Goal: Task Accomplishment & Management: Complete application form

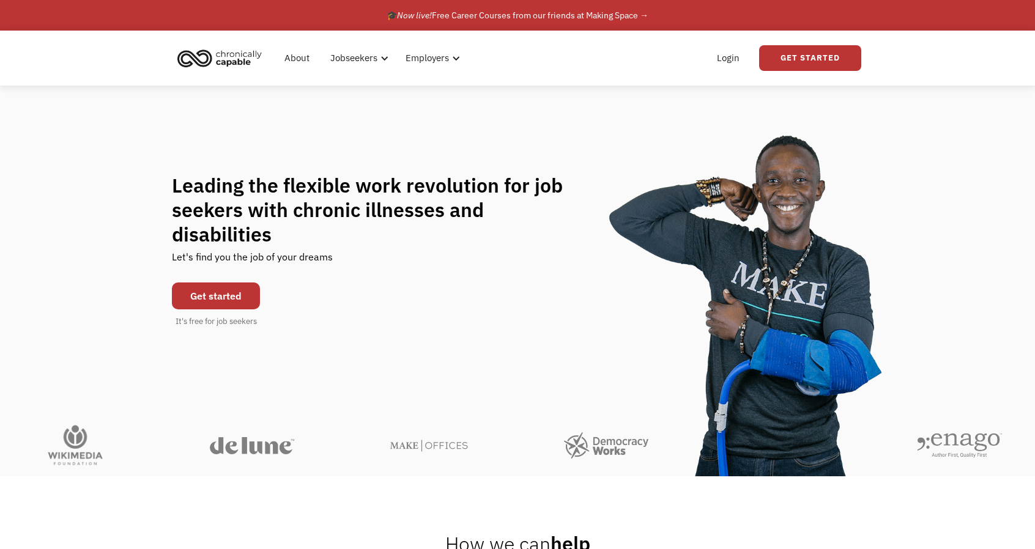
click at [228, 283] on link "Get started" at bounding box center [216, 296] width 88 height 27
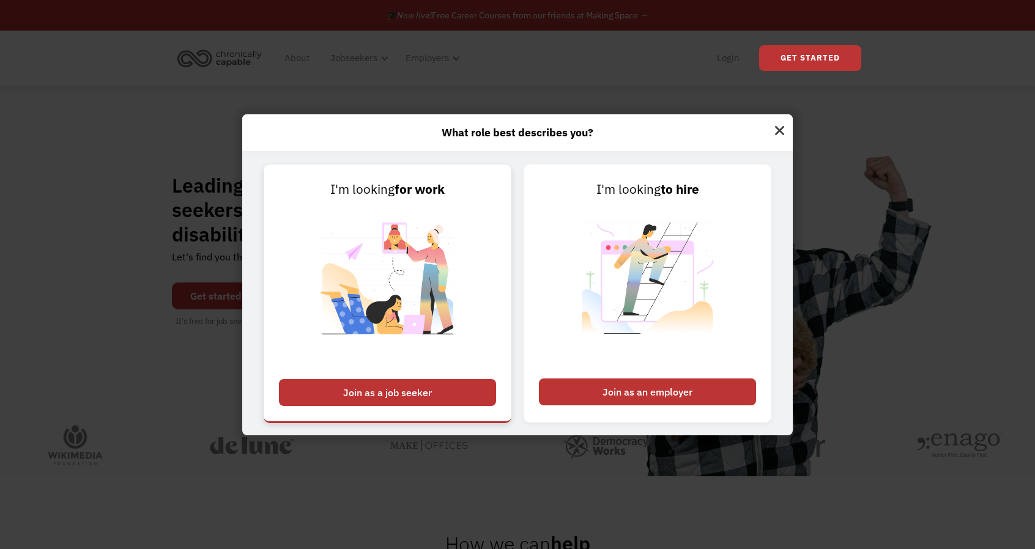
click at [360, 367] on img at bounding box center [387, 285] width 152 height 173
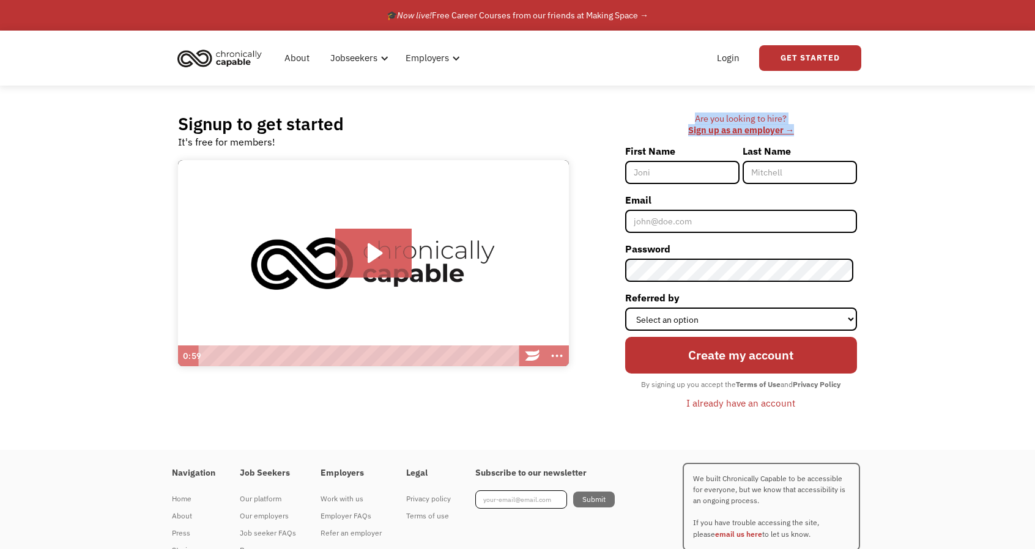
drag, startPoint x: 989, startPoint y: 135, endPoint x: 995, endPoint y: 121, distance: 15.9
click at [995, 121] on div "Signup to get started It's free for members! Click for sound @keyframes VOLUME_…" at bounding box center [517, 268] width 1035 height 365
click at [679, 169] on input "First Name" at bounding box center [682, 172] width 114 height 23
type input "[PERSON_NAME]"
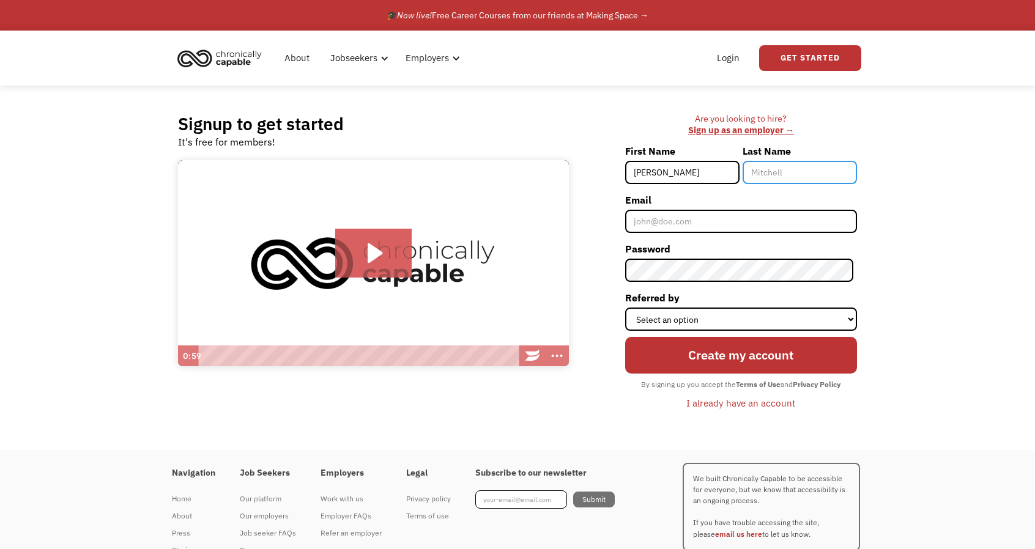
type input "[PERSON_NAME]"
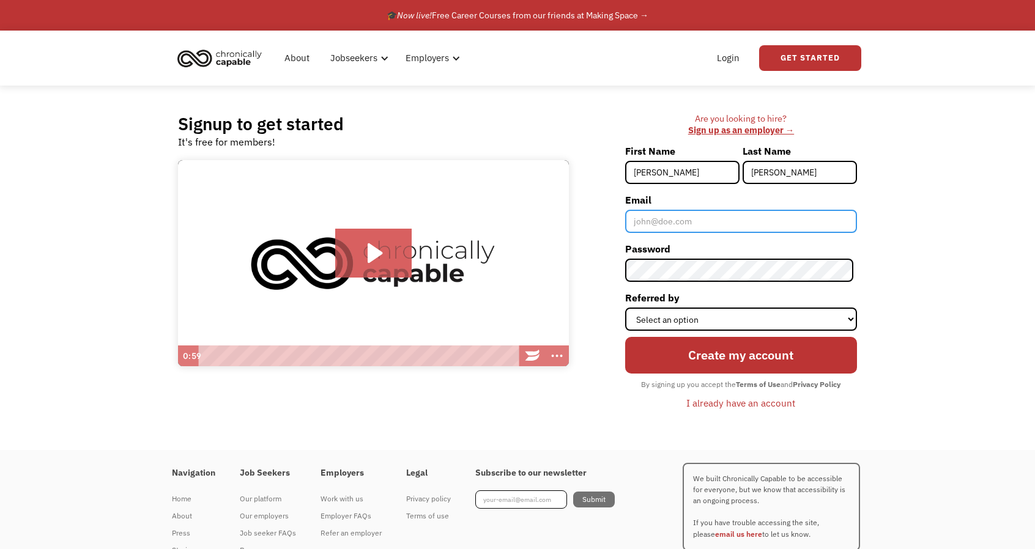
type input "[EMAIL_ADDRESS][DOMAIN_NAME]"
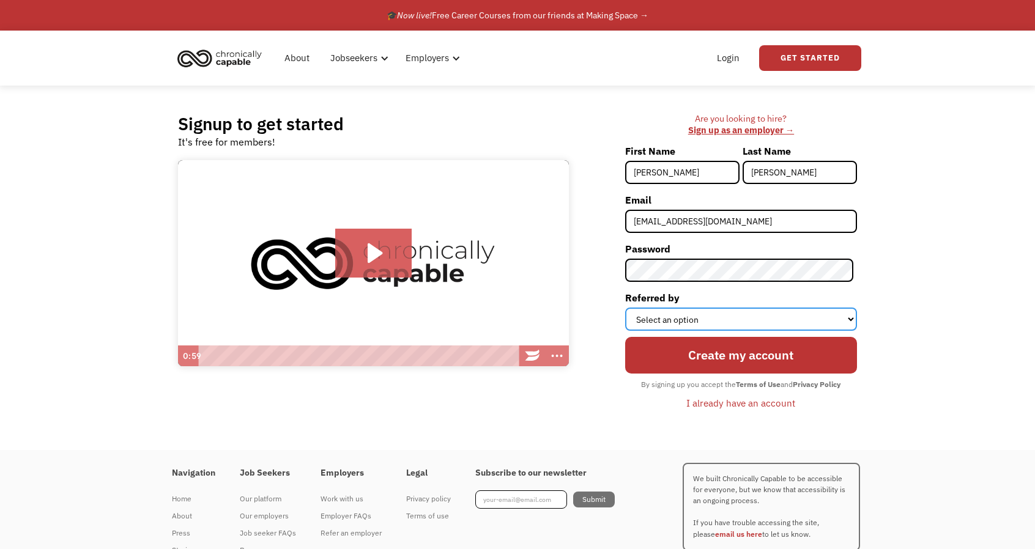
click at [727, 311] on select "Select an option Instagram Facebook Twitter Search Engine News Article Word of …" at bounding box center [741, 319] width 232 height 23
click at [872, 322] on div "Signup to get started It's free for members! Click for sound @keyframes VOLUME_…" at bounding box center [518, 268] width 716 height 365
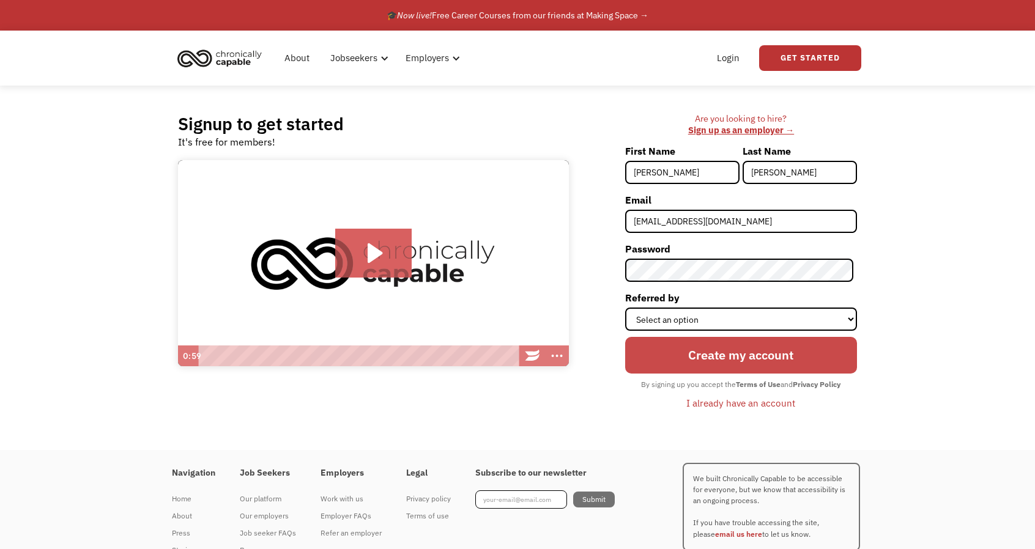
click at [751, 344] on input "Create my account" at bounding box center [741, 355] width 232 height 37
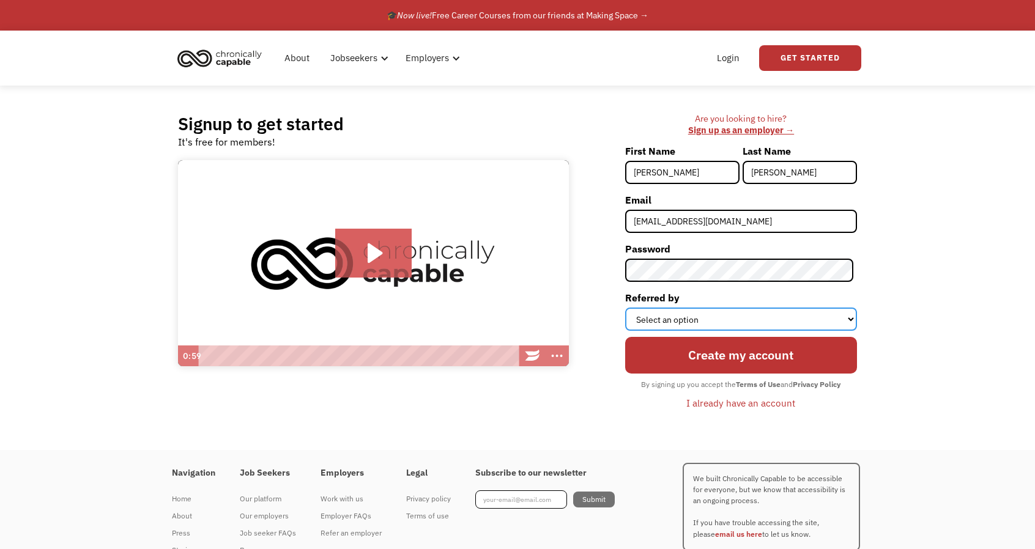
click at [753, 322] on select "Select an option Instagram Facebook Twitter Search Engine News Article Word of …" at bounding box center [741, 319] width 232 height 23
select select "Search Engine"
click at [628, 308] on select "Select an option Instagram Facebook Twitter Search Engine News Article Word of …" at bounding box center [741, 319] width 232 height 23
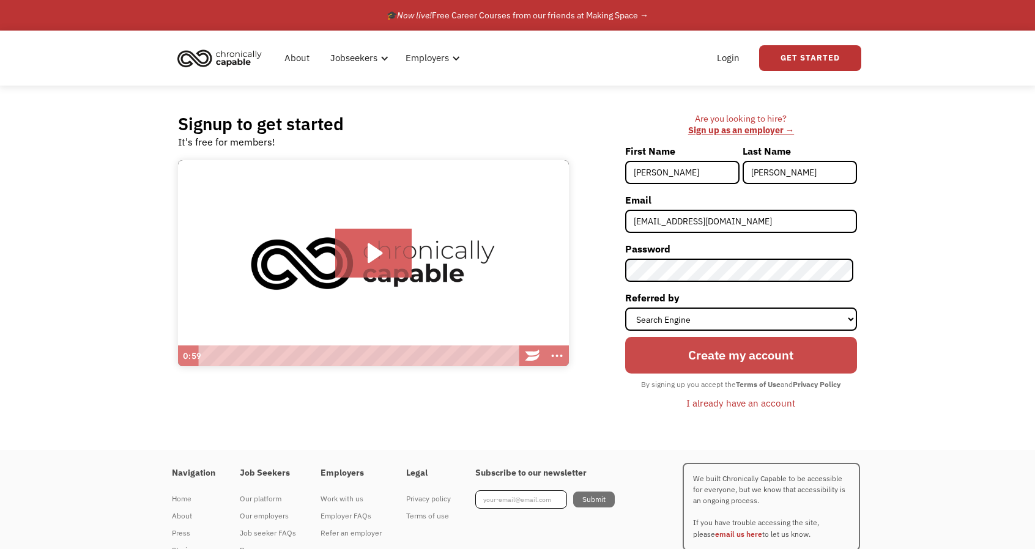
click at [763, 365] on input "Create my account" at bounding box center [741, 355] width 232 height 37
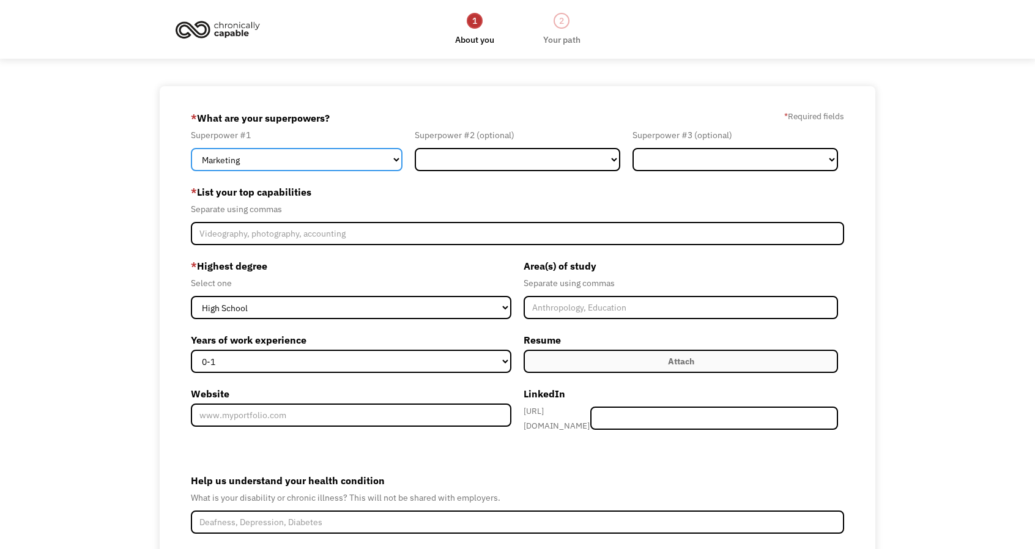
click at [380, 162] on select "Marketing Human Resources Finance Technology Operations Sales Industrial & Manu…" at bounding box center [297, 159] width 212 height 23
select select "Healthcare"
click at [191, 148] on select "Marketing Human Resources Finance Technology Operations Sales Industrial & Manu…" at bounding box center [297, 159] width 212 height 23
click at [518, 147] on div "Superpower #2 (optional) Marketing Human Resources Finance Technology Operation…" at bounding box center [518, 149] width 218 height 43
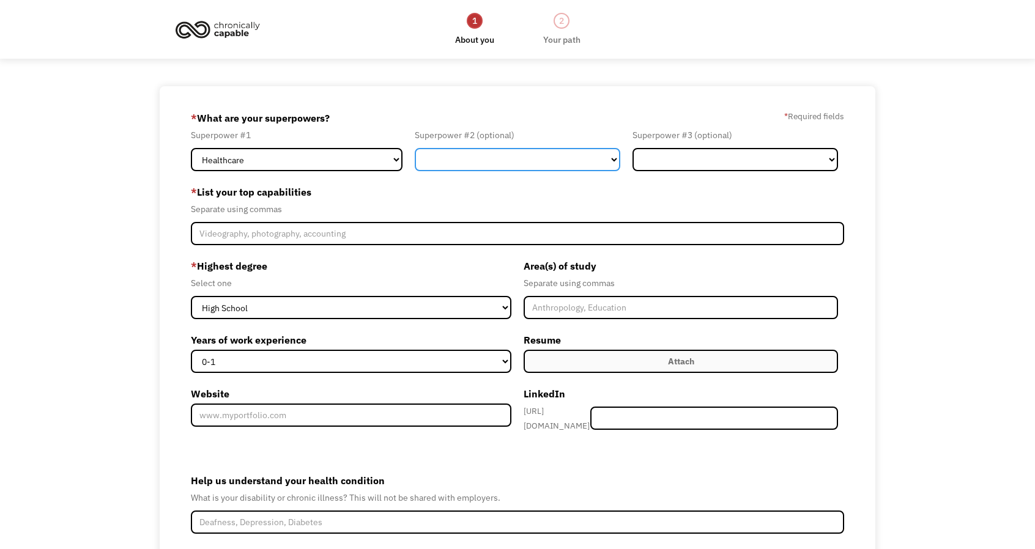
click at [545, 155] on select "Marketing Human Resources Finance Technology Operations Sales Industrial & Manu…" at bounding box center [518, 159] width 206 height 23
select select "Design"
click at [415, 148] on select "Marketing Human Resources Finance Technology Operations Sales Industrial & Manu…" at bounding box center [518, 159] width 206 height 23
click at [585, 165] on select "Marketing Human Resources Finance Technology Operations Sales Industrial & Manu…" at bounding box center [518, 159] width 206 height 23
click at [415, 148] on select "Marketing Human Resources Finance Technology Operations Sales Industrial & Manu…" at bounding box center [518, 159] width 206 height 23
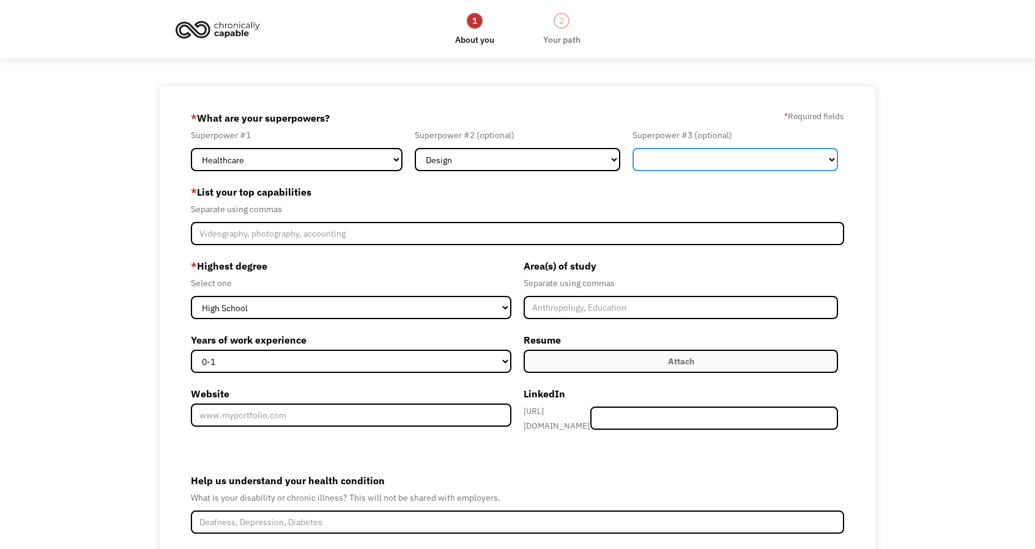
click at [690, 170] on select "Marketing Human Resources Finance Technology Operations Sales Industrial & Manu…" at bounding box center [736, 159] width 206 height 23
select select "Marketing"
click at [633, 148] on select "Marketing Human Resources Finance Technology Operations Sales Industrial & Manu…" at bounding box center [736, 159] width 206 height 23
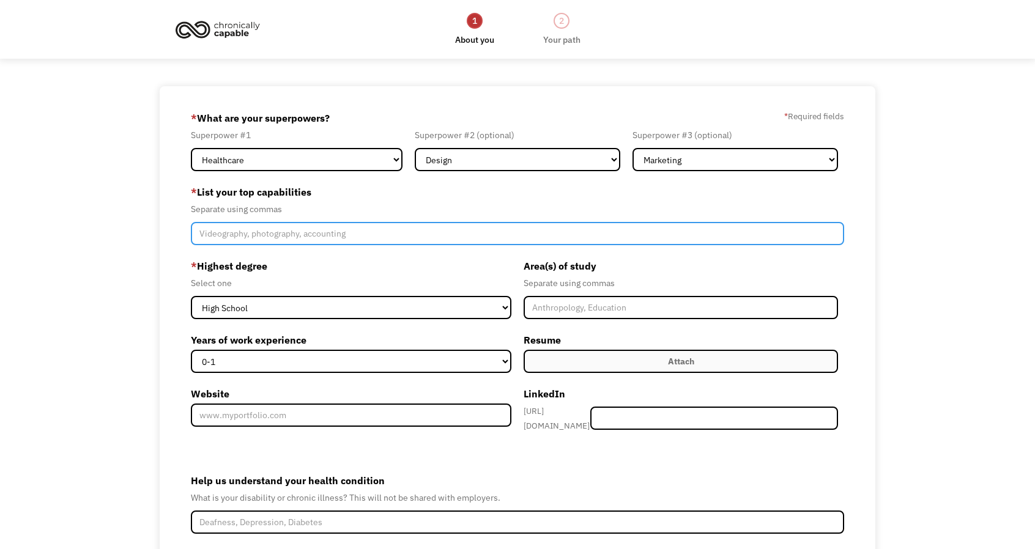
click at [582, 227] on input "Member-Create-Step1" at bounding box center [518, 233] width 654 height 23
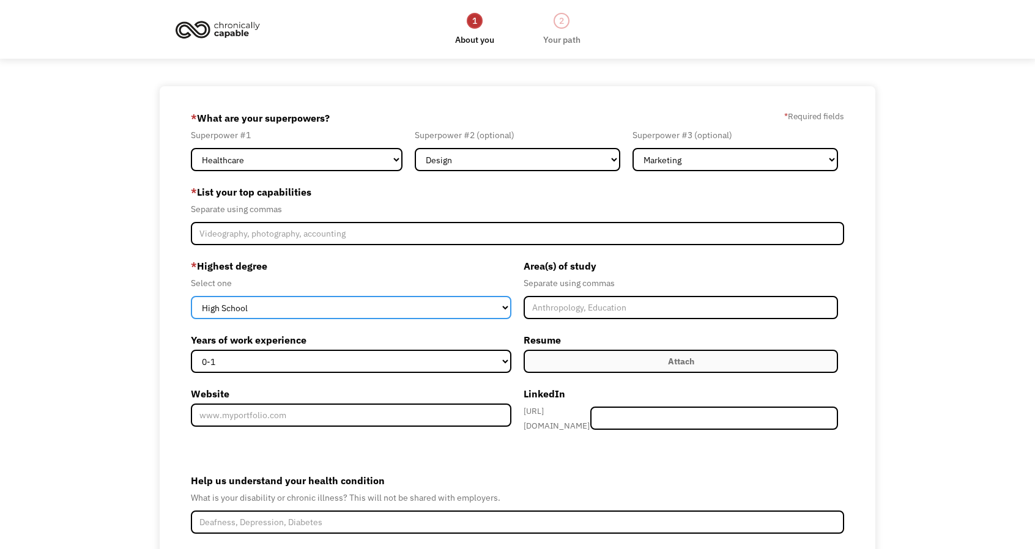
click at [502, 306] on select "High School Associates Bachelors Master's PhD" at bounding box center [351, 307] width 321 height 23
select select "bachelors"
click at [191, 296] on select "High School Associates Bachelors Master's PhD" at bounding box center [351, 307] width 321 height 23
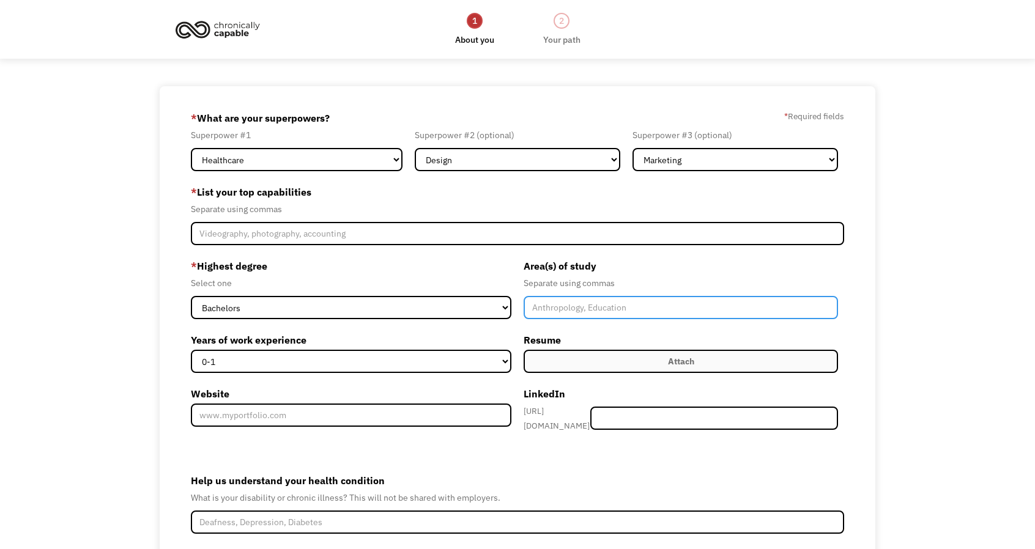
click at [584, 314] on input "Member-Create-Step1" at bounding box center [681, 307] width 314 height 23
type input "Graphic Design"
click at [530, 357] on label "Attach" at bounding box center [681, 361] width 314 height 23
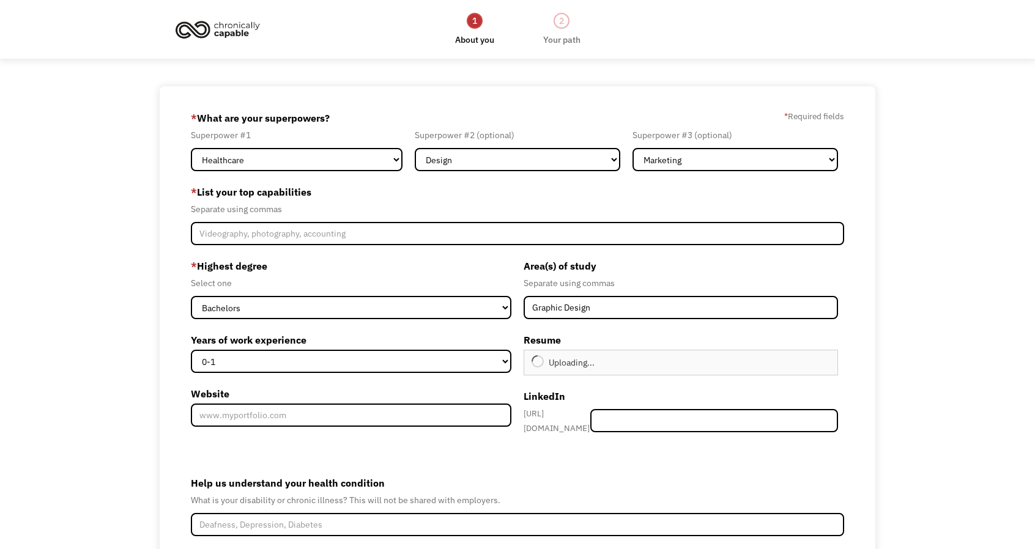
type input "Continue"
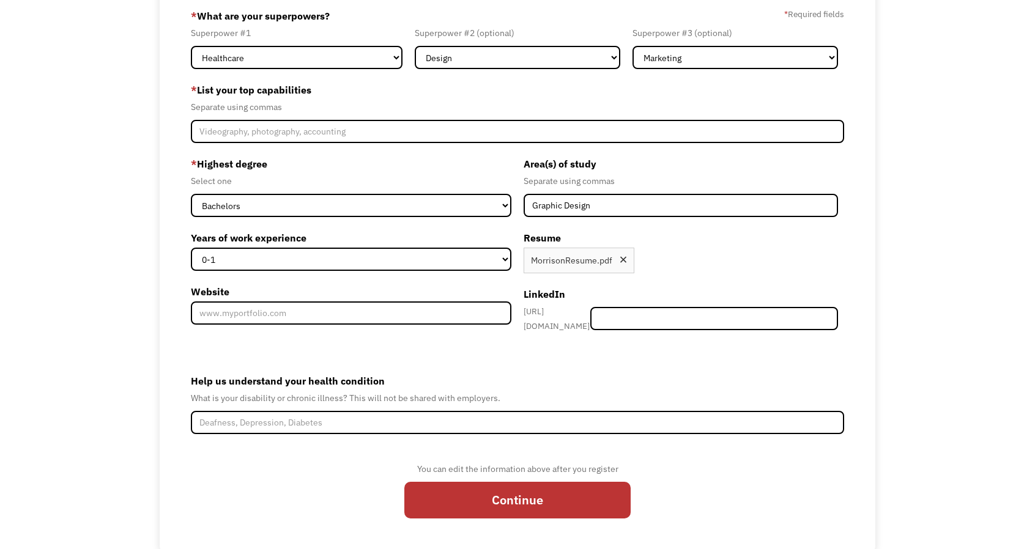
scroll to position [108, 0]
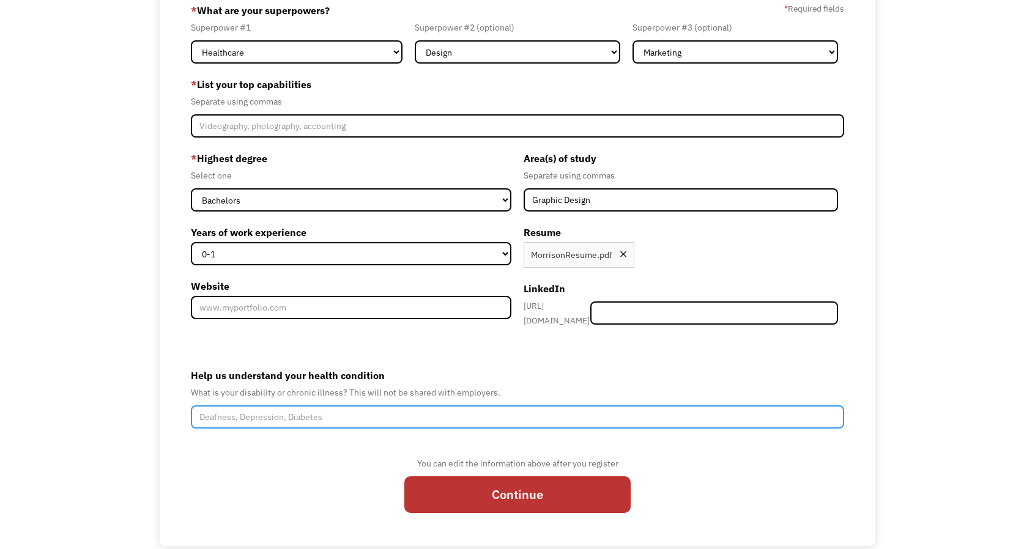
click at [283, 408] on input "Help us understand your health condition" at bounding box center [518, 417] width 654 height 23
type input "E"
paste input "Ehlers-Danlos syndromes (EDS)"
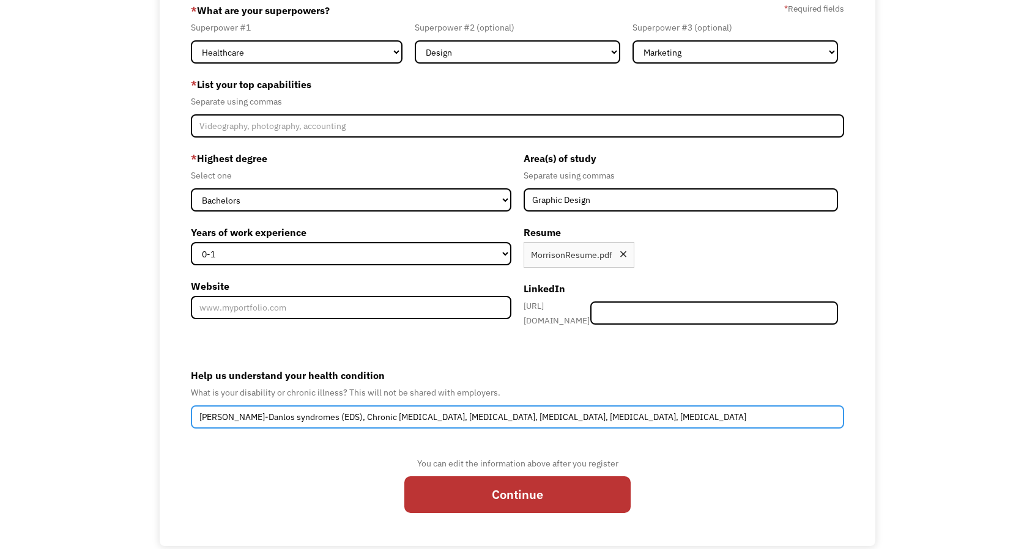
type input "Ehlers-Danlos syndromes (EDS), Chronic Migraines, Autism, ADHD, Depression, Anx…"
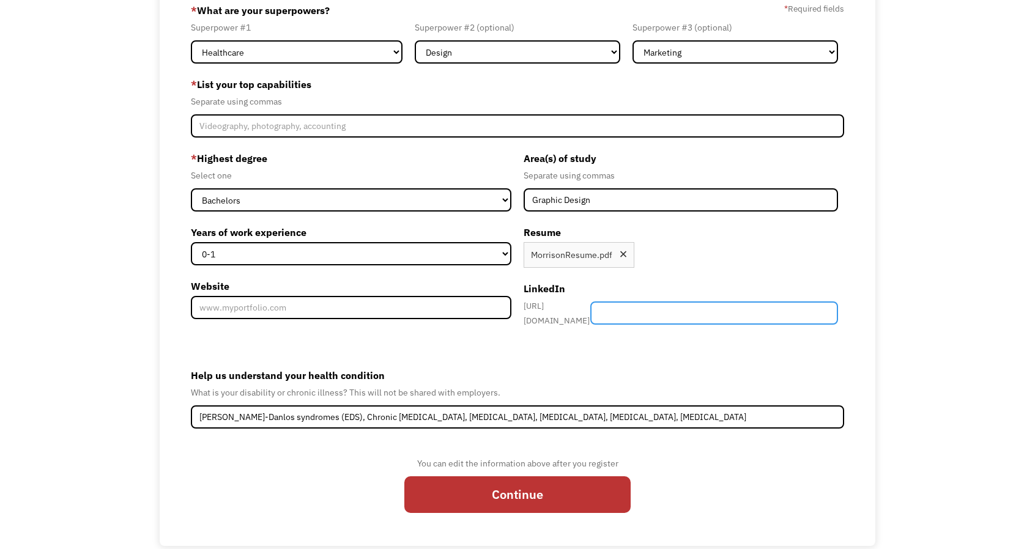
click at [713, 308] on input "Member-Create-Step1" at bounding box center [714, 313] width 248 height 23
paste input "www.linkedin.com/in/tp-morrison"
type input "www.linkedin.com/in/tp-morrison"
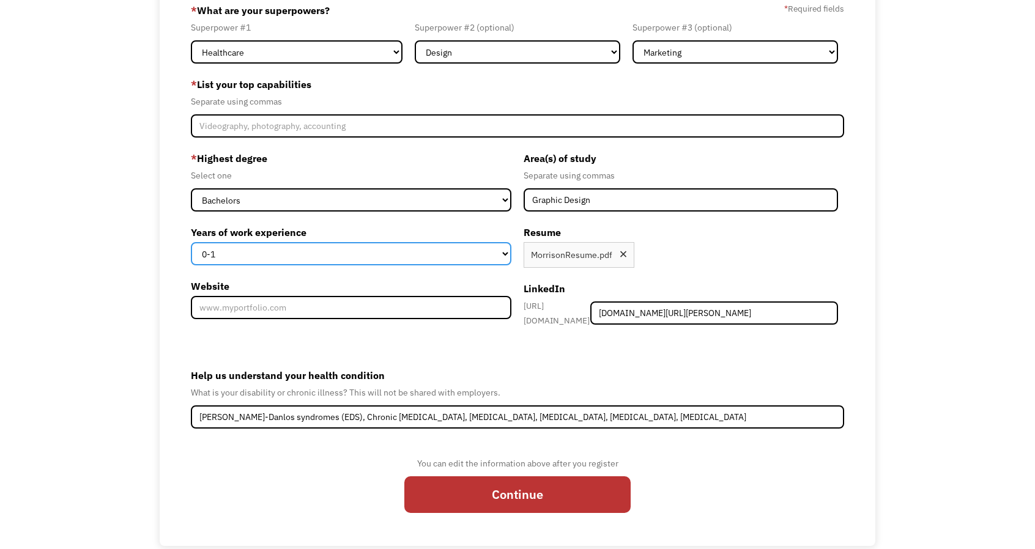
click at [492, 249] on select "0-1 2-4 5-10 11-15 15+" at bounding box center [351, 253] width 321 height 23
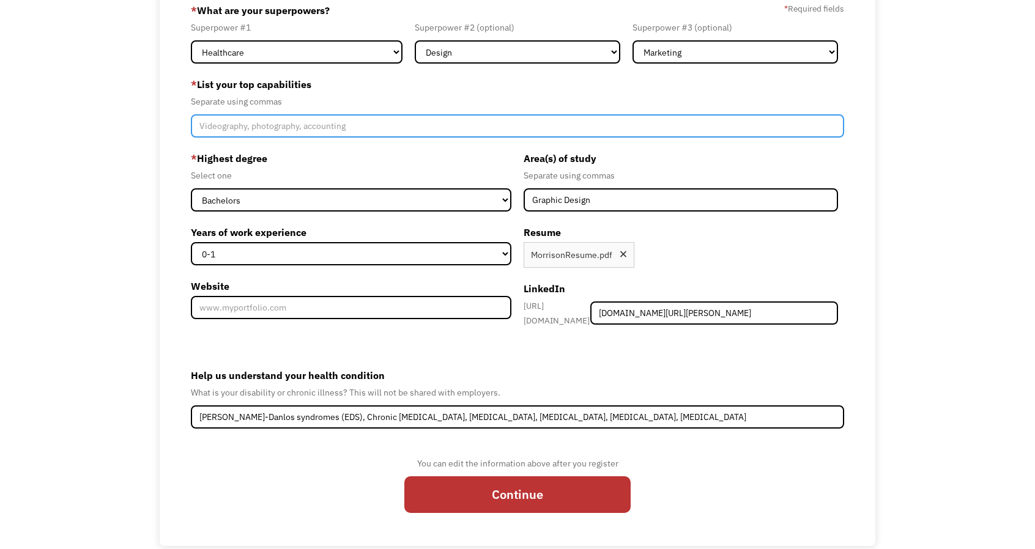
click at [457, 130] on input "Member-Create-Step1" at bounding box center [518, 125] width 654 height 23
type input "C"
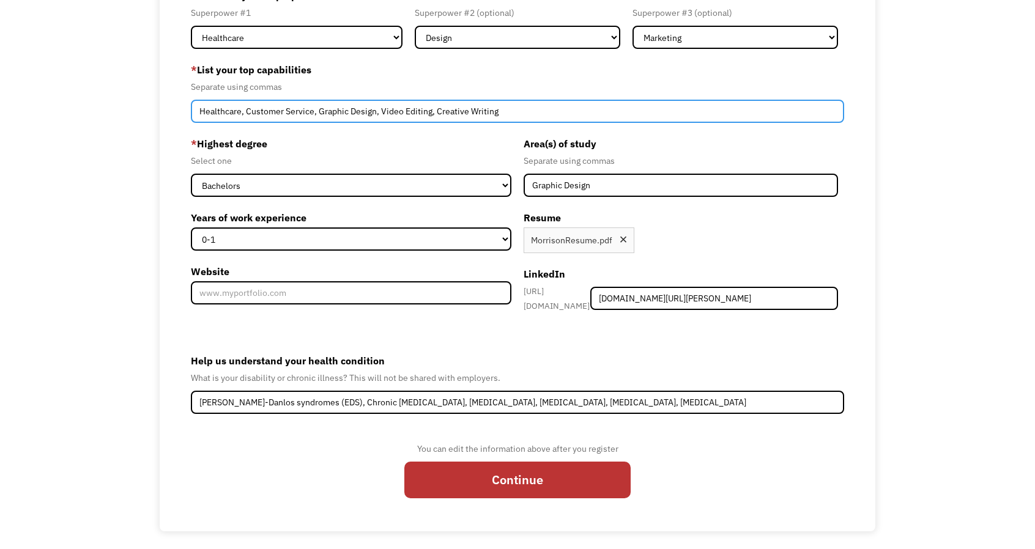
scroll to position [125, 0]
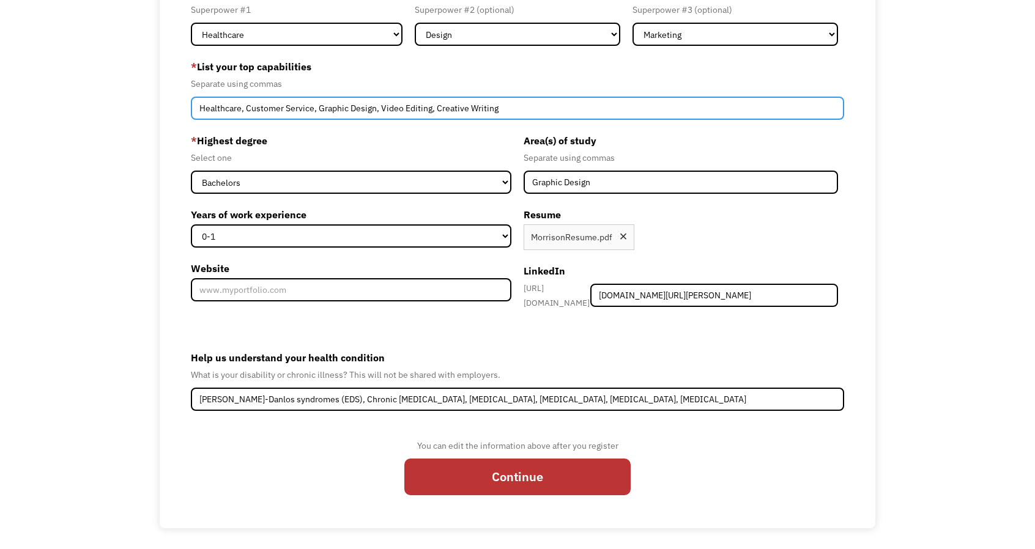
type input "Healthcare, Customer Service, Graphic Design, Video Editing, Creative Writing"
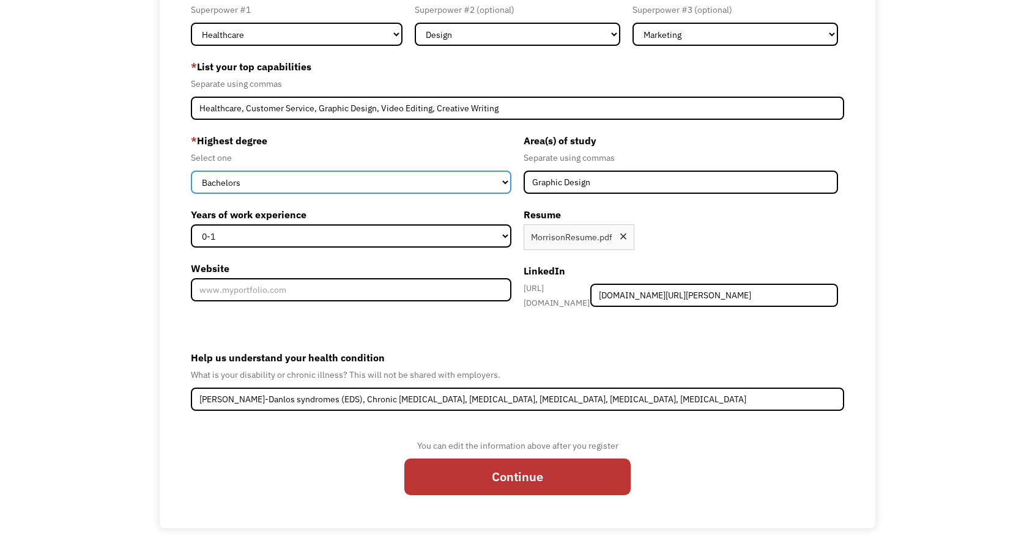
click at [472, 191] on select "High School Associates Bachelors Master's PhD" at bounding box center [351, 182] width 321 height 23
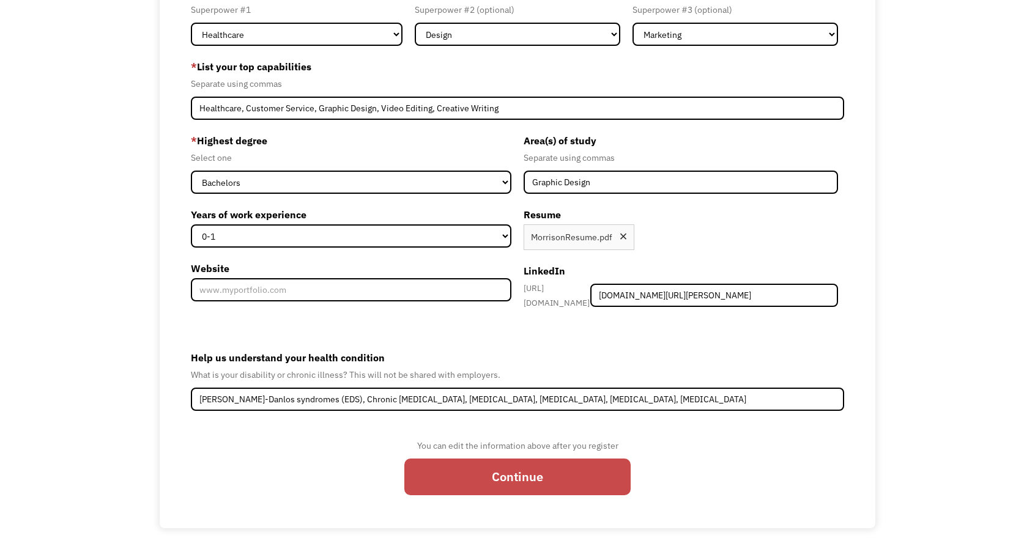
click at [554, 470] on input "Continue" at bounding box center [517, 477] width 226 height 37
type input "Please wait..."
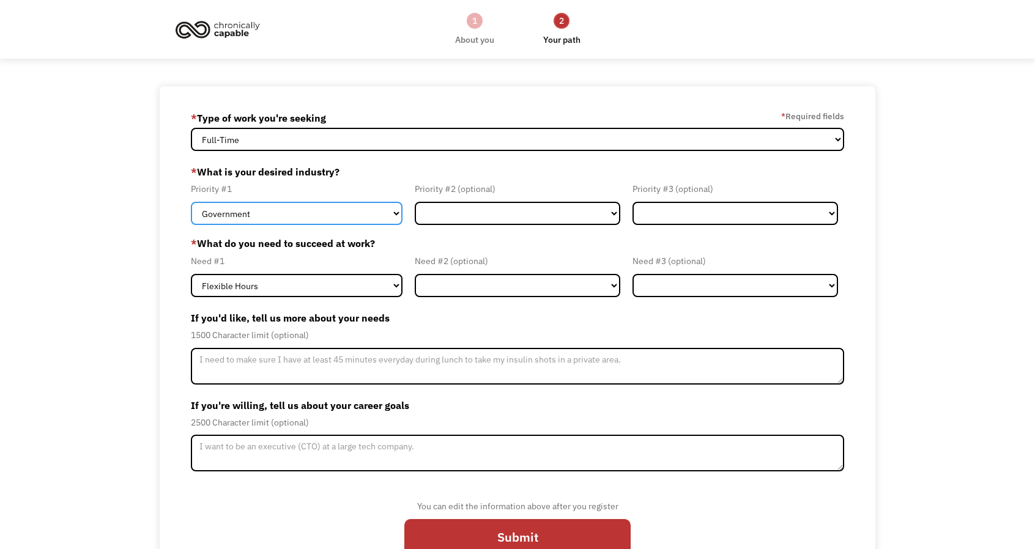
click at [366, 221] on select "Government Finance & Insurance Health & Social Care Tech & Engineering Creative…" at bounding box center [297, 213] width 212 height 23
select select "Creative & Design"
click at [191, 202] on select "Government Finance & Insurance Health & Social Care Tech & Engineering Creative…" at bounding box center [297, 213] width 212 height 23
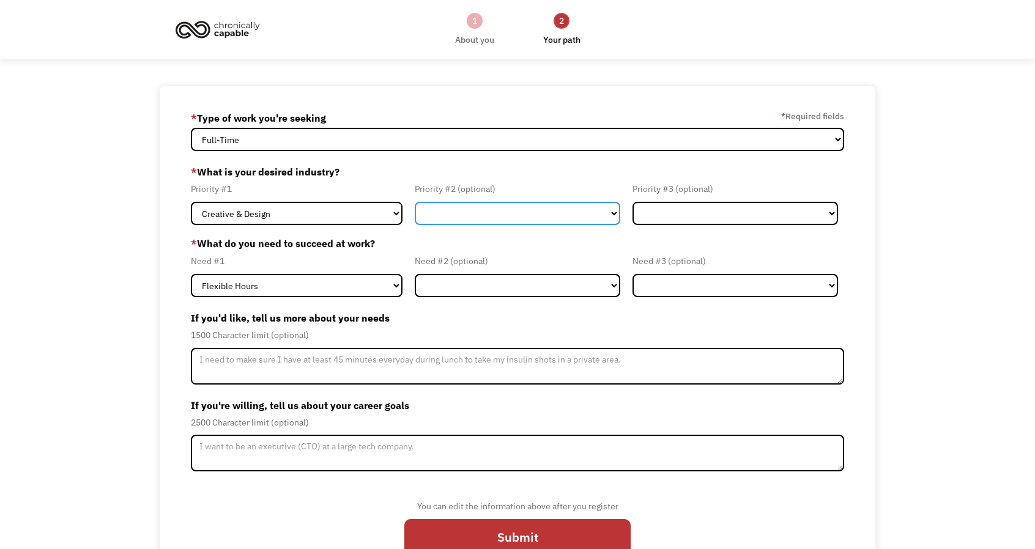
click at [525, 212] on select "Government Finance & Insurance Health & Social Care Tech & Engineering Creative…" at bounding box center [518, 213] width 206 height 23
select select "Health & Social Care"
click at [415, 202] on select "Government Finance & Insurance Health & Social Care Tech & Engineering Creative…" at bounding box center [518, 213] width 206 height 23
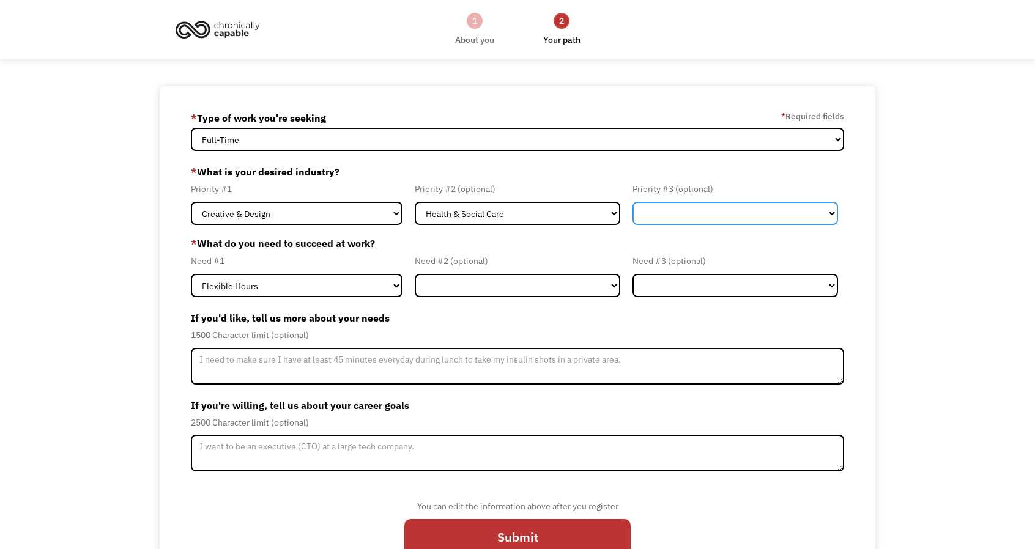
click at [707, 216] on select "Government Finance & Insurance Health & Social Care Tech & Engineering Creative…" at bounding box center [736, 213] width 206 height 23
select select "Administrative"
click at [633, 202] on select "Government Finance & Insurance Health & Social Care Tech & Engineering Creative…" at bounding box center [736, 213] width 206 height 23
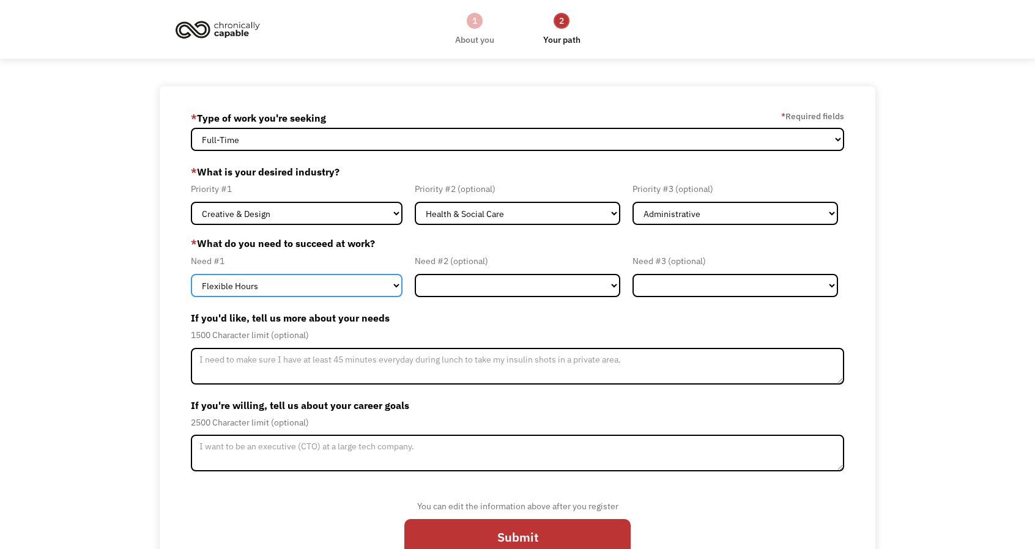
click at [344, 287] on select "Flexible Hours Remote Work Service Animal On-site Accommodations Visual Support…" at bounding box center [297, 285] width 212 height 23
click at [191, 274] on select "Flexible Hours Remote Work Service Animal On-site Accommodations Visual Support…" at bounding box center [297, 285] width 212 height 23
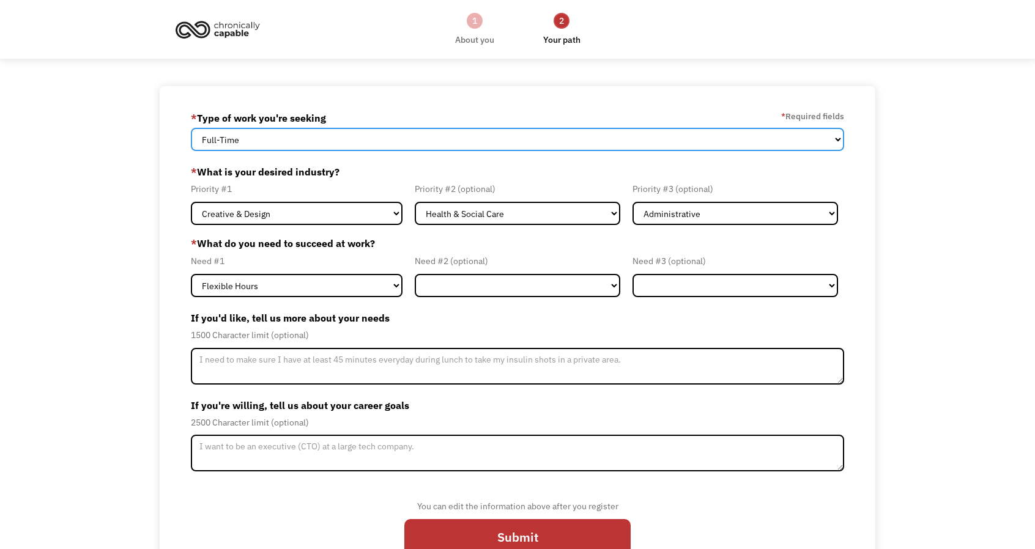
click at [535, 138] on select "Full-Time Part-Time Both Full-Time and Part-Time" at bounding box center [518, 139] width 654 height 23
select select "Both Full-Time and Part-Time"
click at [191, 128] on select "Full-Time Part-Time Both Full-Time and Part-Time" at bounding box center [518, 139] width 654 height 23
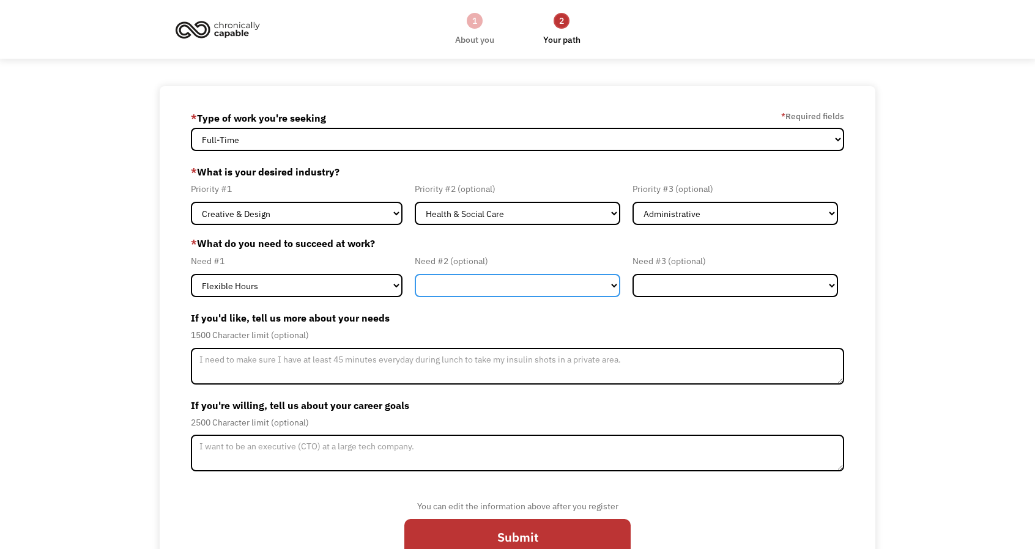
click at [532, 286] on select "Flexible Hours Remote Work Service Animal On-site Accommodations Visual Support…" at bounding box center [518, 285] width 206 height 23
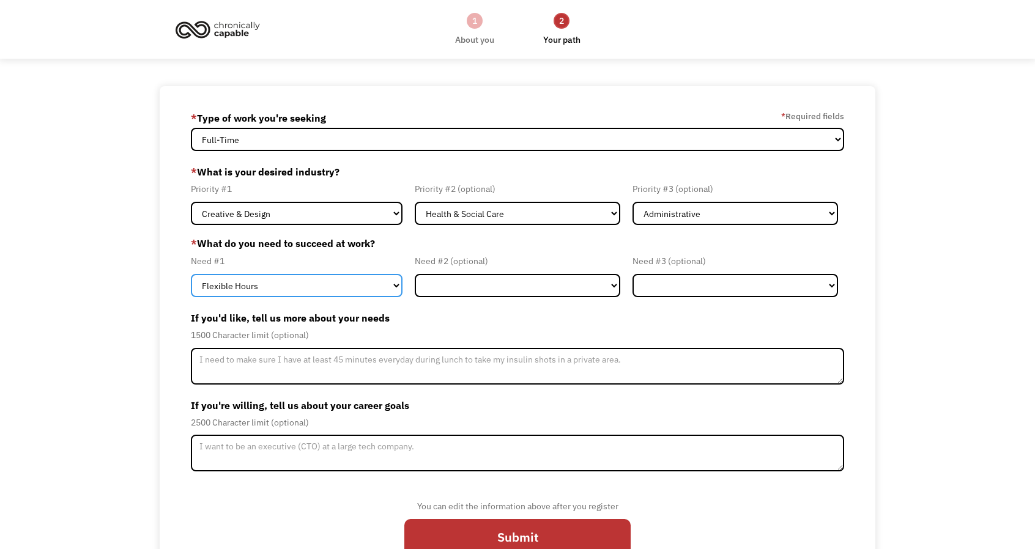
click at [389, 282] on select "Flexible Hours Remote Work Service Animal On-site Accommodations Visual Support…" at bounding box center [297, 285] width 212 height 23
select select "Remote Work"
click at [191, 274] on select "Flexible Hours Remote Work Service Animal On-site Accommodations Visual Support…" at bounding box center [297, 285] width 212 height 23
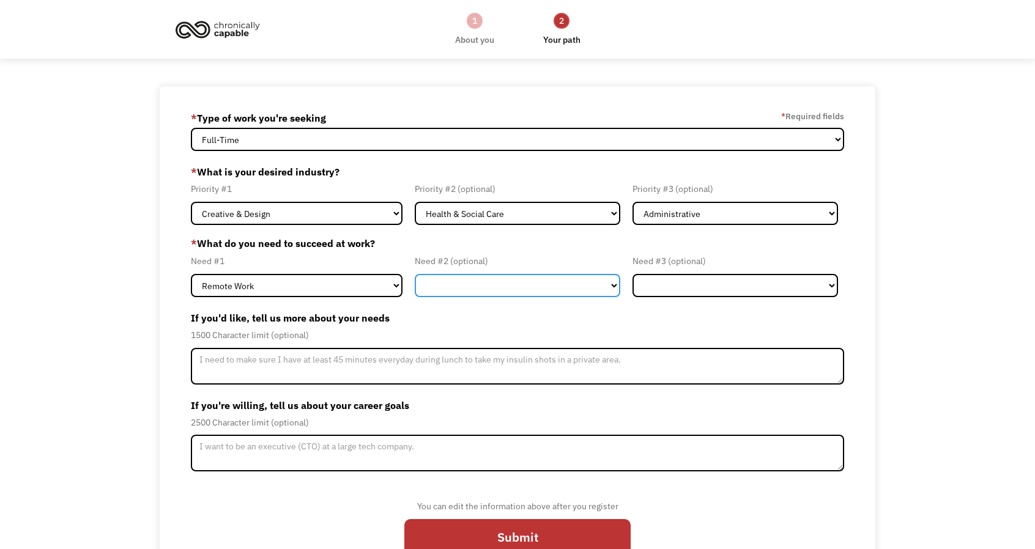
click at [494, 281] on select "Flexible Hours Remote Work Service Animal On-site Accommodations Visual Support…" at bounding box center [518, 285] width 206 height 23
select select "Flexible Hours"
click at [415, 274] on select "Flexible Hours Remote Work Service Animal On-site Accommodations Visual Support…" at bounding box center [518, 285] width 206 height 23
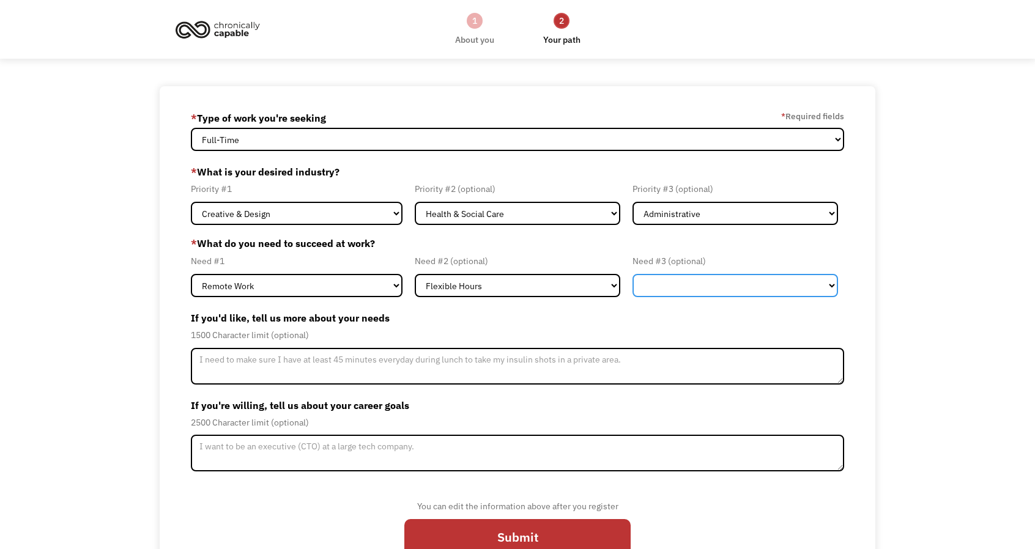
click at [691, 275] on select "Flexible Hours Remote Work Service Animal On-site Accommodations Visual Support…" at bounding box center [736, 285] width 206 height 23
select select "Visual Support"
click at [633, 274] on select "Flexible Hours Remote Work Service Animal On-site Accommodations Visual Support…" at bounding box center [736, 285] width 206 height 23
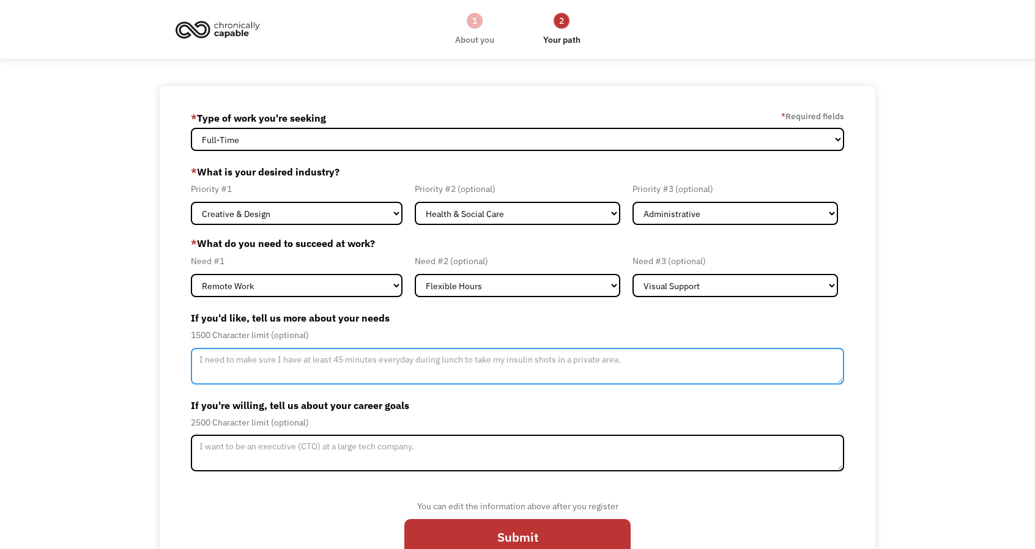
click at [486, 368] on textarea "Member-Update-Form-Step2" at bounding box center [518, 366] width 654 height 37
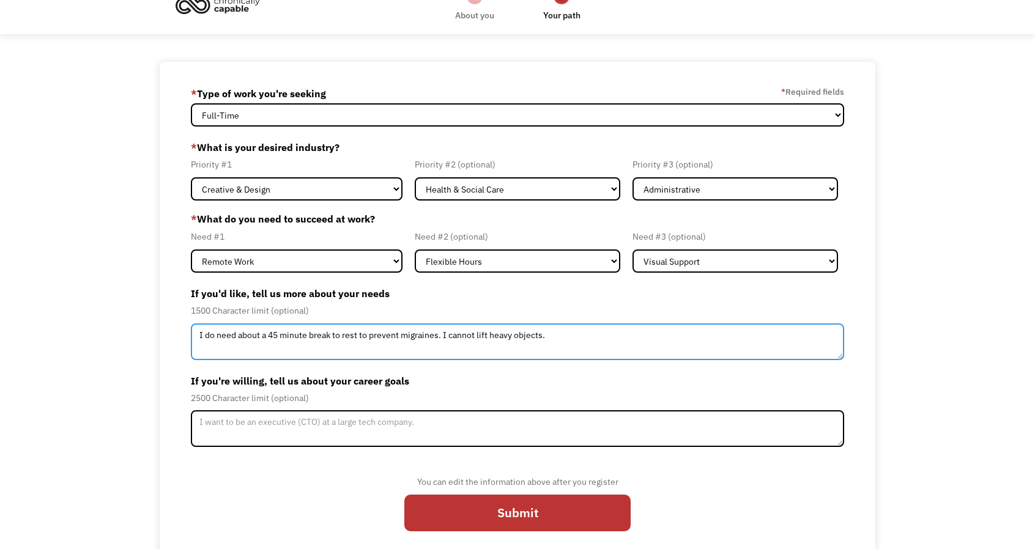
scroll to position [40, 0]
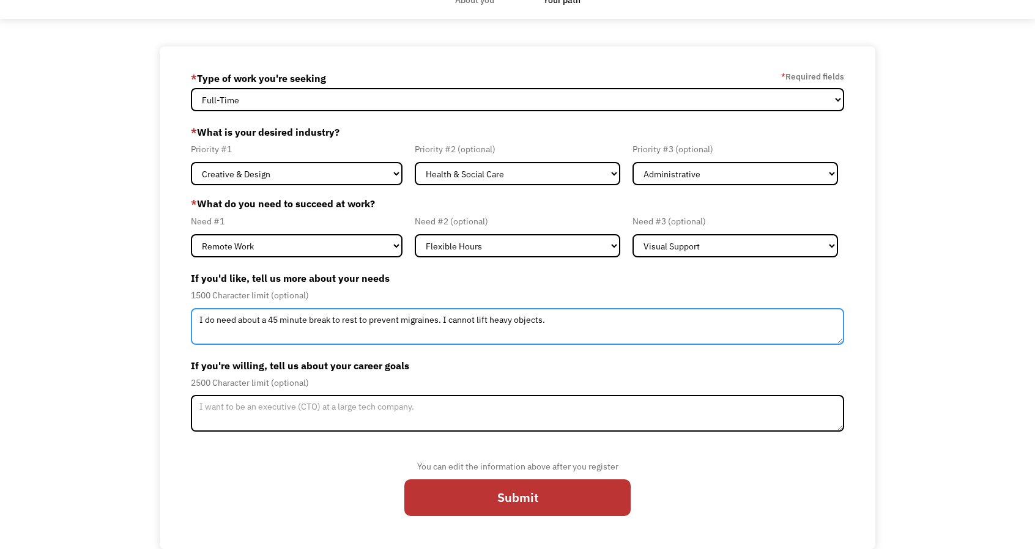
type textarea "I do need about a 45 minute break to rest to prevent migraines. I cannot lift h…"
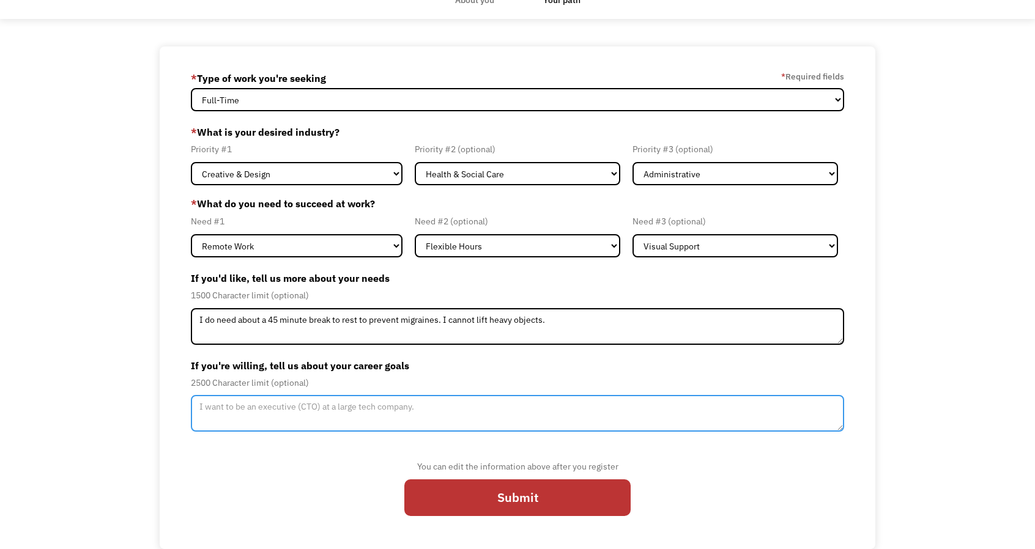
click at [663, 409] on textarea "Member-Update-Form-Step2" at bounding box center [518, 413] width 654 height 37
type textarea "E"
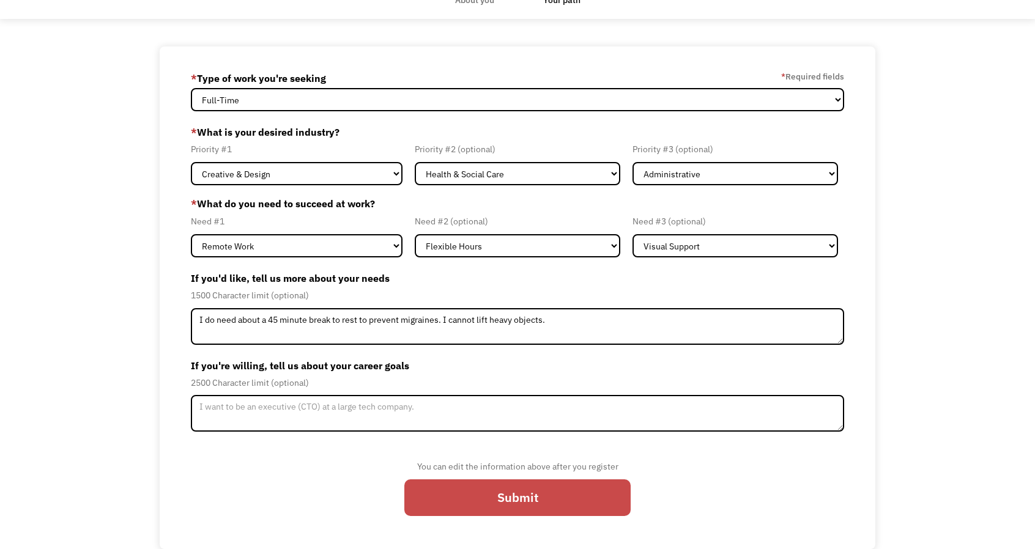
click at [535, 511] on input "Submit" at bounding box center [517, 498] width 226 height 37
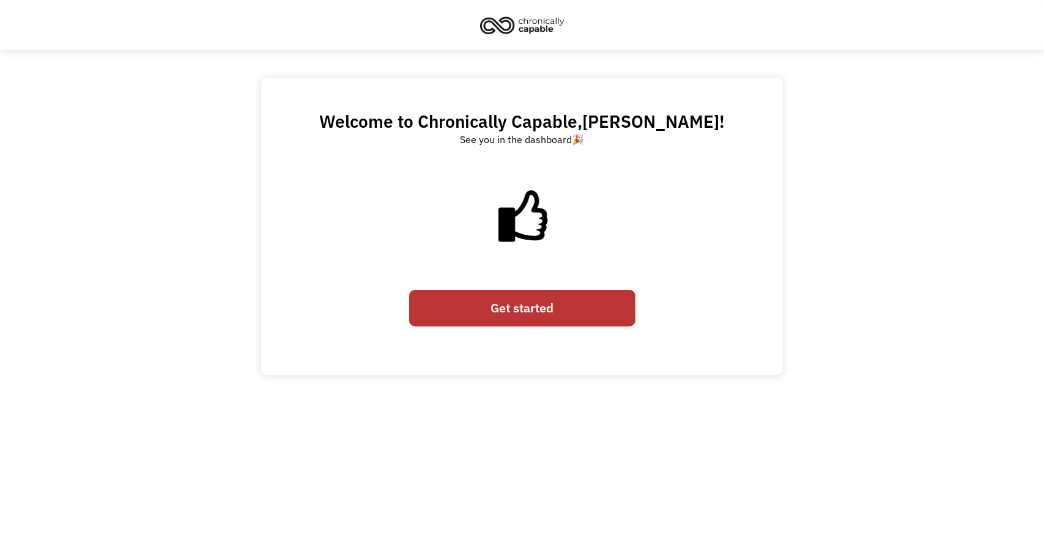
click at [564, 305] on link "Get started" at bounding box center [522, 308] width 226 height 37
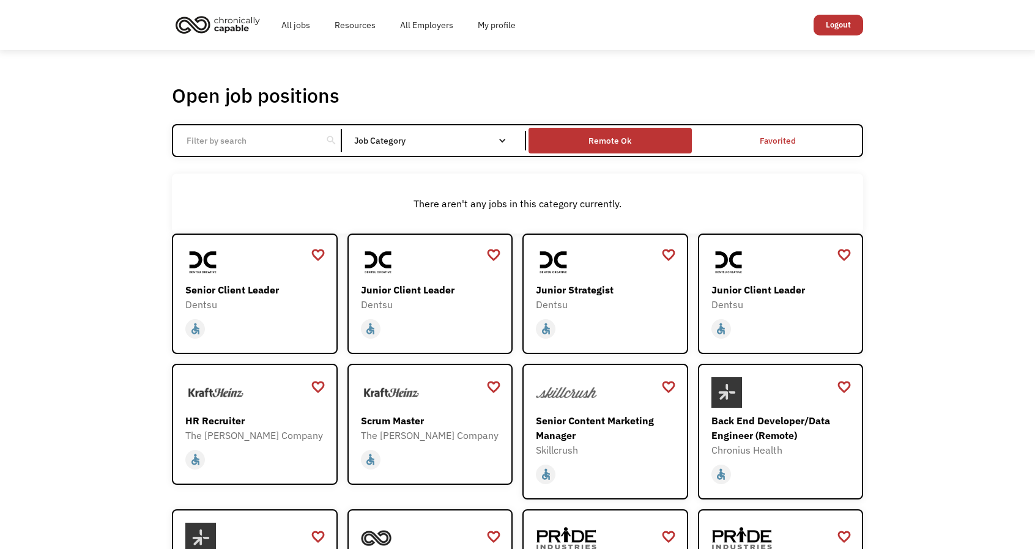
click at [560, 139] on div "Remote Ok" at bounding box center [610, 141] width 163 height 20
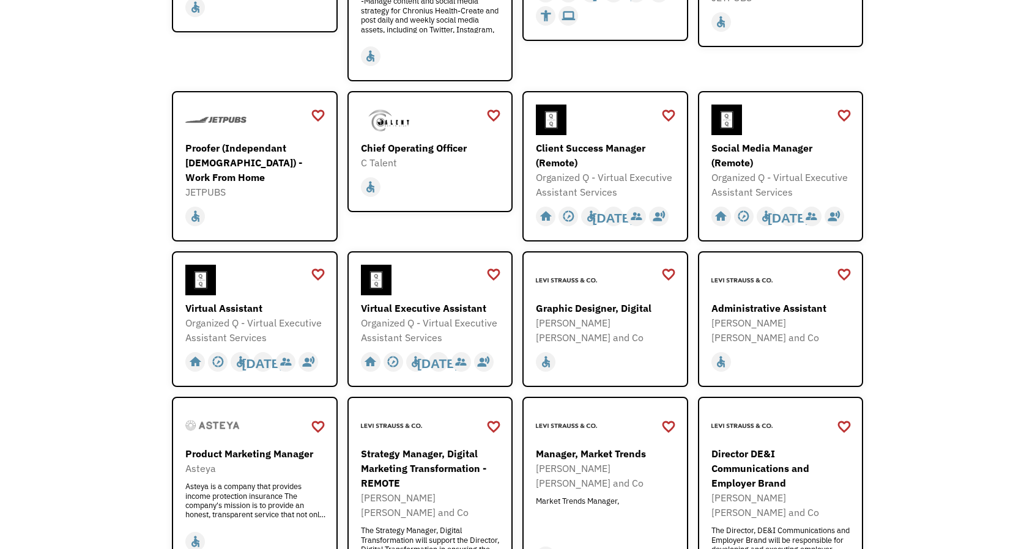
scroll to position [359, 0]
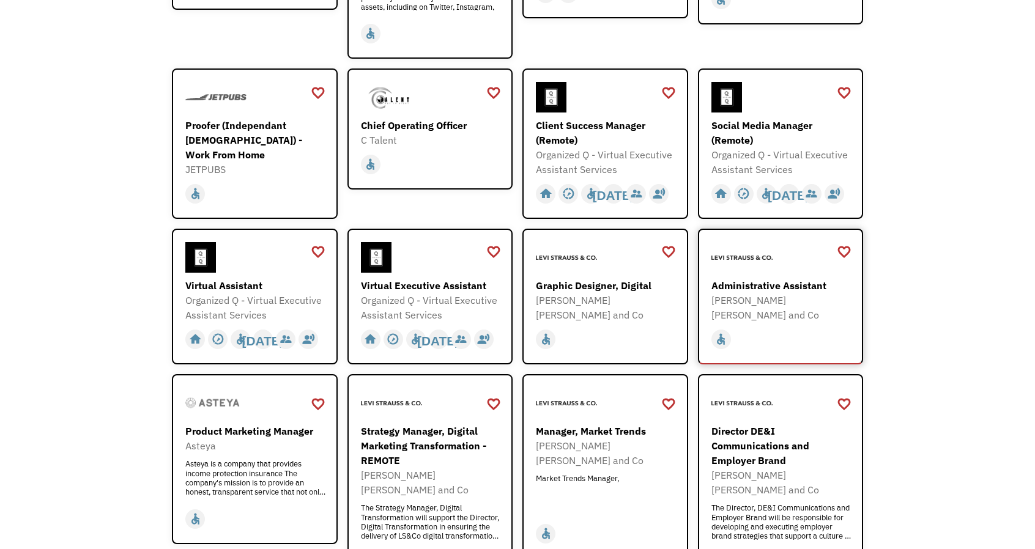
click at [797, 302] on div "[PERSON_NAME] [PERSON_NAME] and Co" at bounding box center [782, 307] width 142 height 29
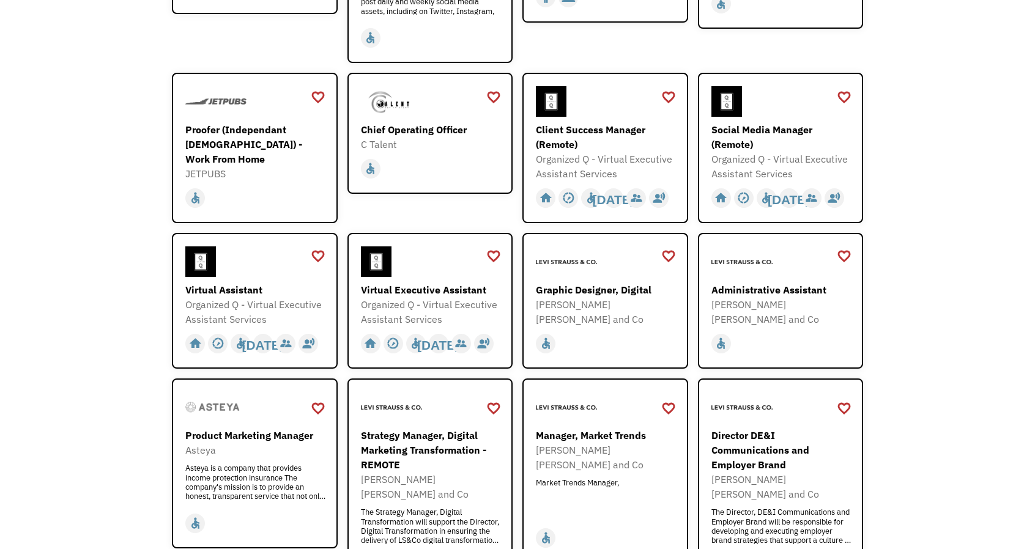
scroll to position [0, 0]
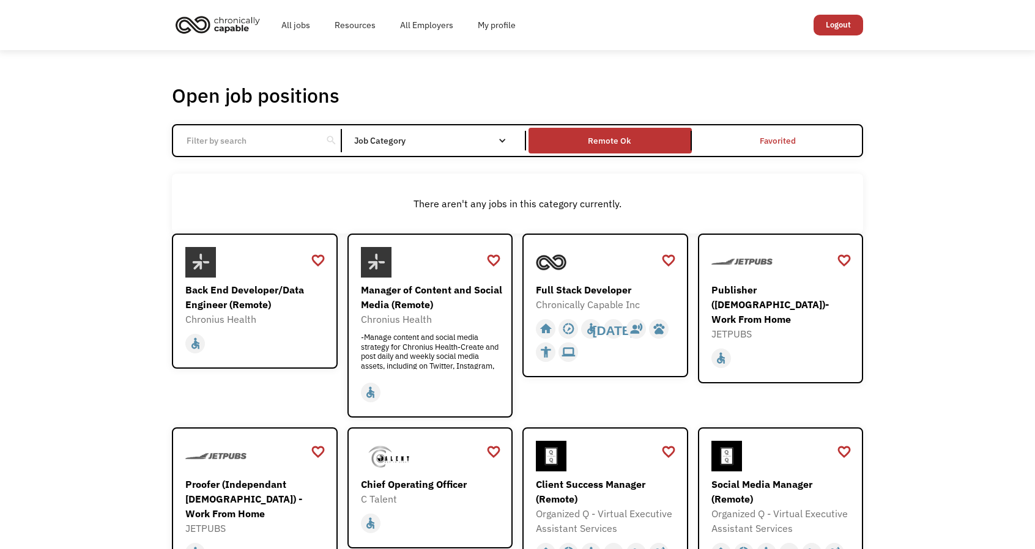
click at [595, 174] on div "There aren't any jobs in this category currently." at bounding box center [517, 204] width 691 height 60
click at [612, 142] on div "Remote Ok" at bounding box center [609, 140] width 43 height 15
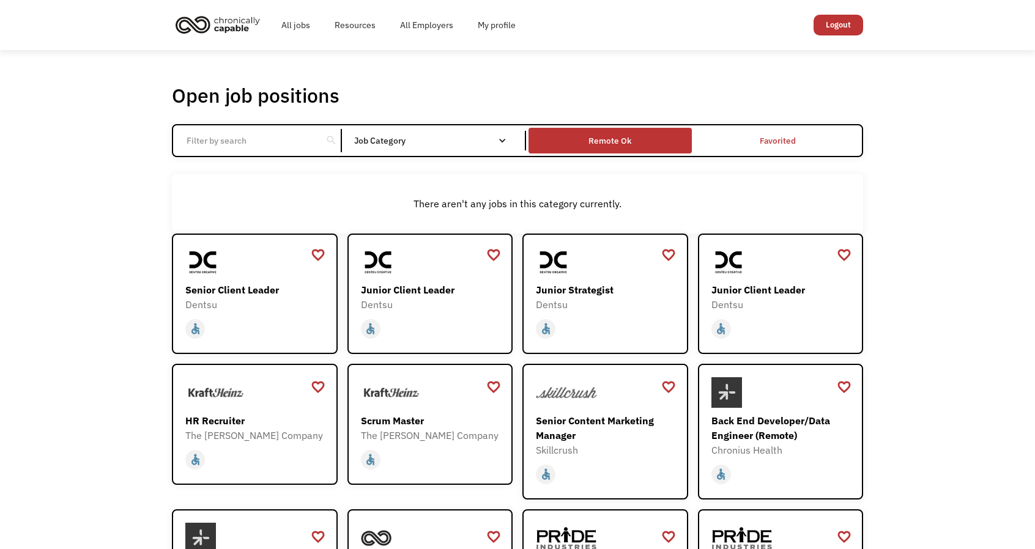
click at [612, 142] on div "Remote Ok" at bounding box center [609, 140] width 43 height 15
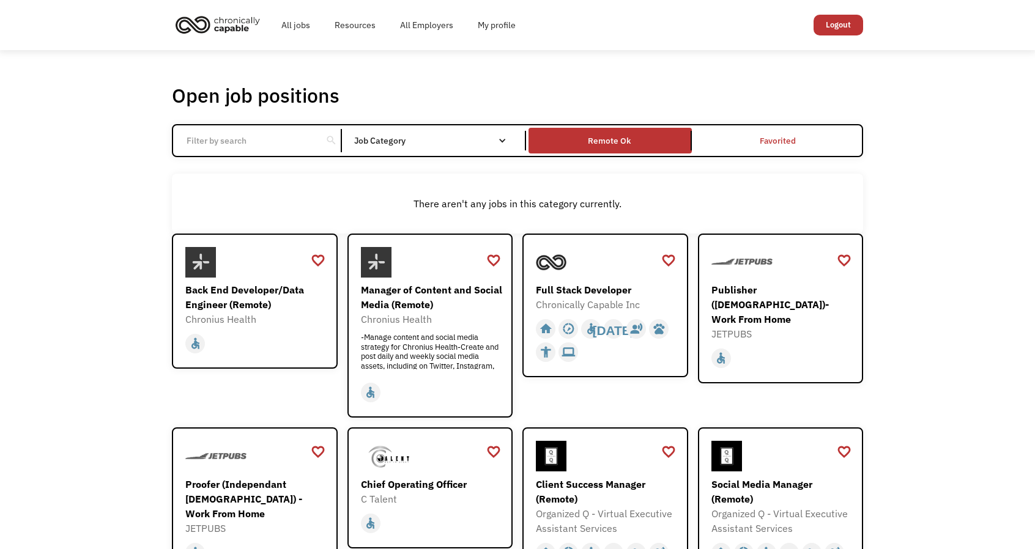
scroll to position [480, 0]
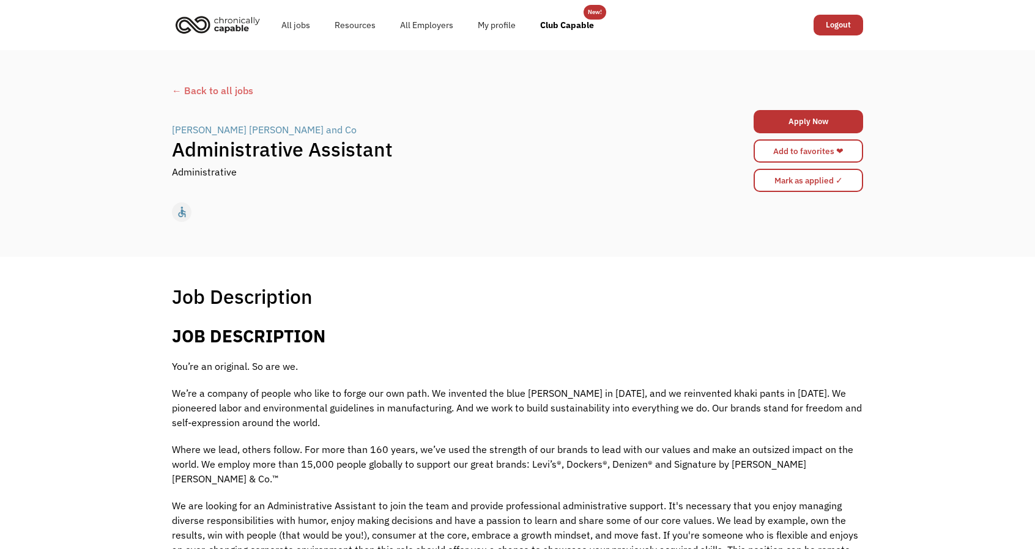
click at [198, 100] on div "← Back to all jobs Levi Strauss and Co | Administrative Assistant Administrativ…" at bounding box center [518, 154] width 716 height 152
click at [209, 84] on div "← Back to all jobs" at bounding box center [517, 90] width 691 height 15
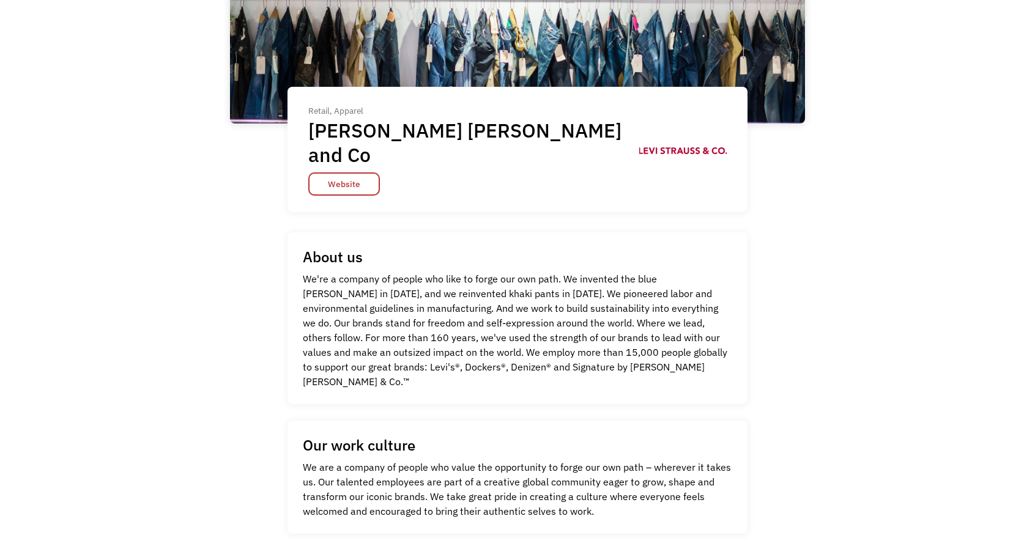
scroll to position [237, 0]
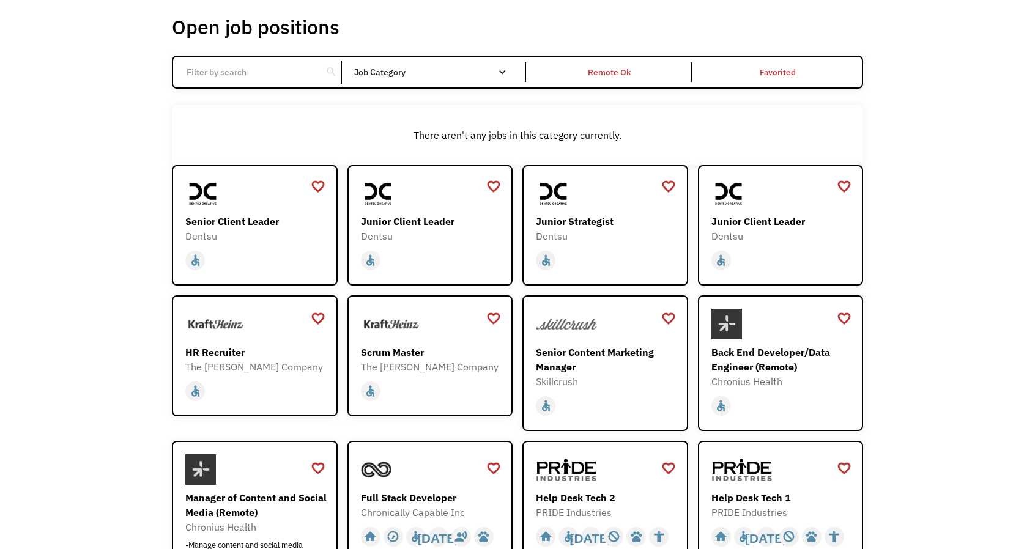
scroll to position [63, 0]
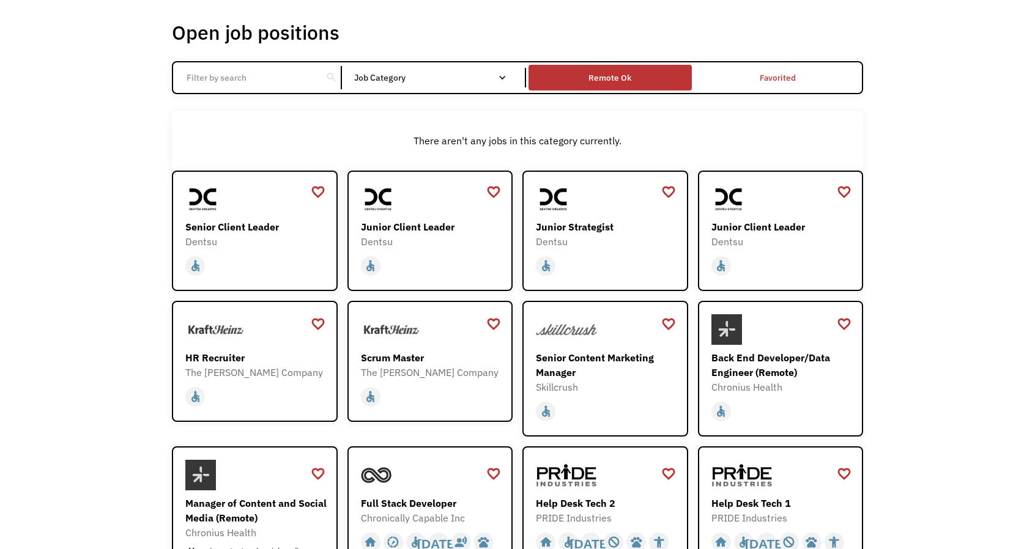
click at [606, 78] on div "Remote Ok" at bounding box center [609, 77] width 43 height 15
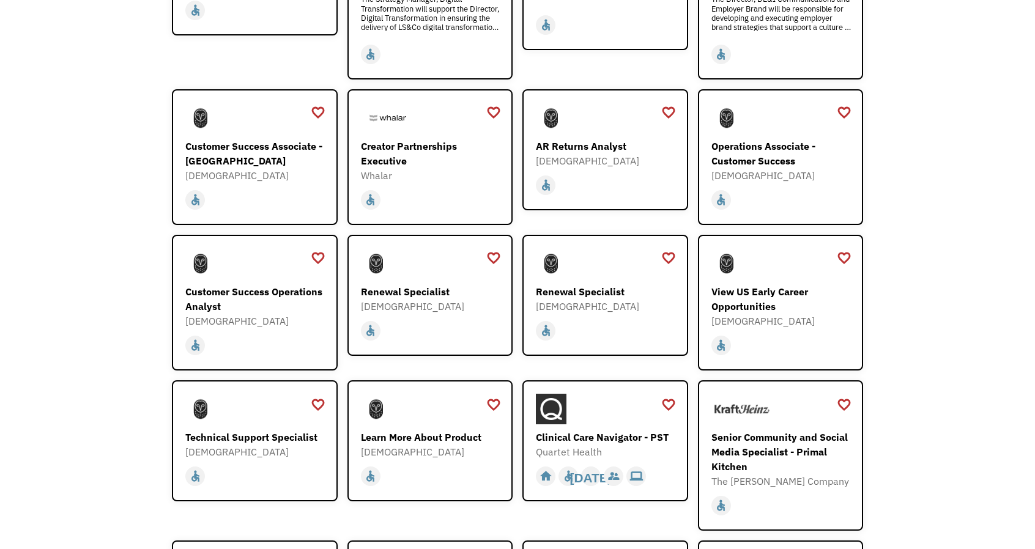
scroll to position [858, 0]
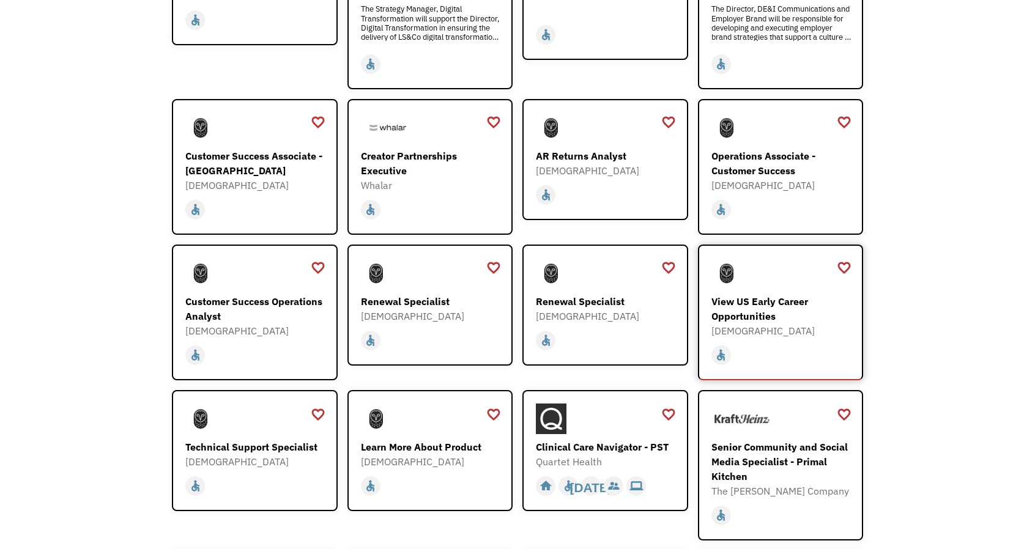
click at [757, 297] on div "View US Early Career Opportunities" at bounding box center [782, 308] width 142 height 29
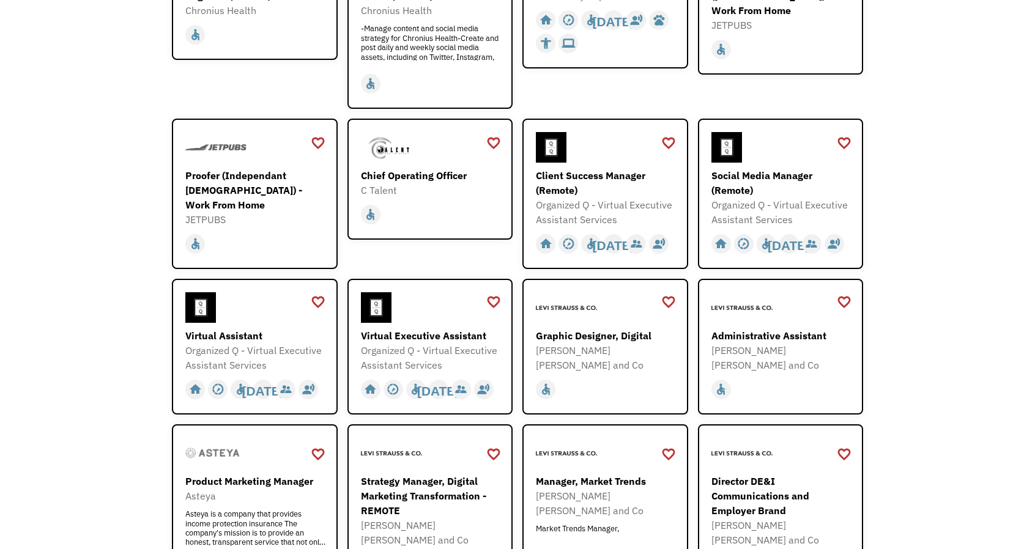
scroll to position [306, 0]
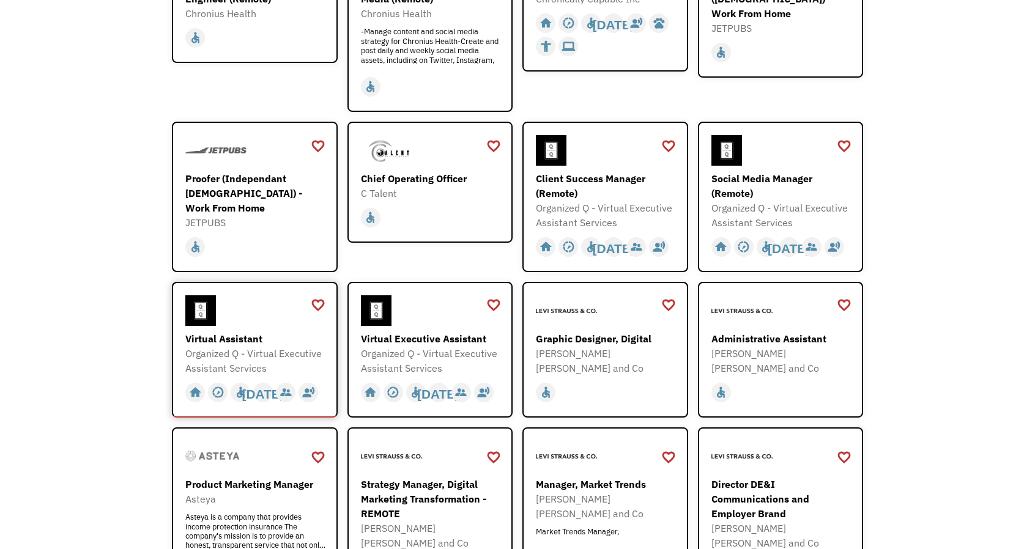
click at [237, 336] on div "Virtual Assistant" at bounding box center [256, 339] width 142 height 15
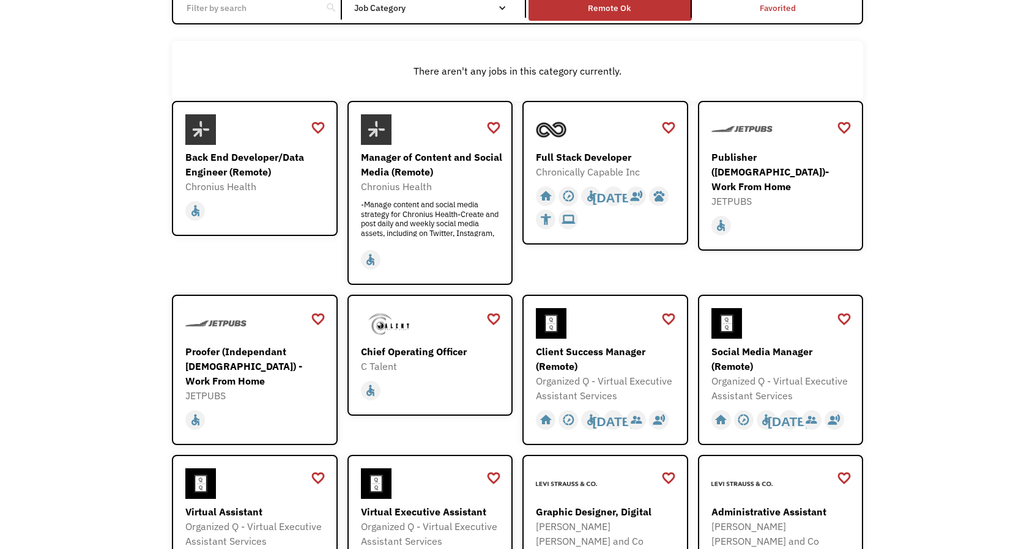
scroll to position [119, 0]
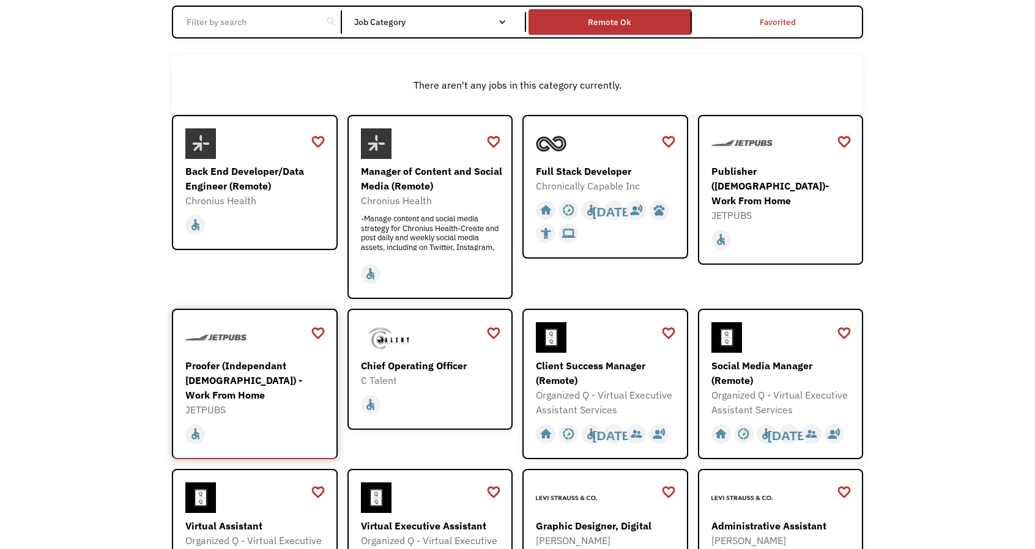
click at [250, 375] on div "Proofer (Independant [DEMOGRAPHIC_DATA]) - Work From Home" at bounding box center [256, 380] width 142 height 44
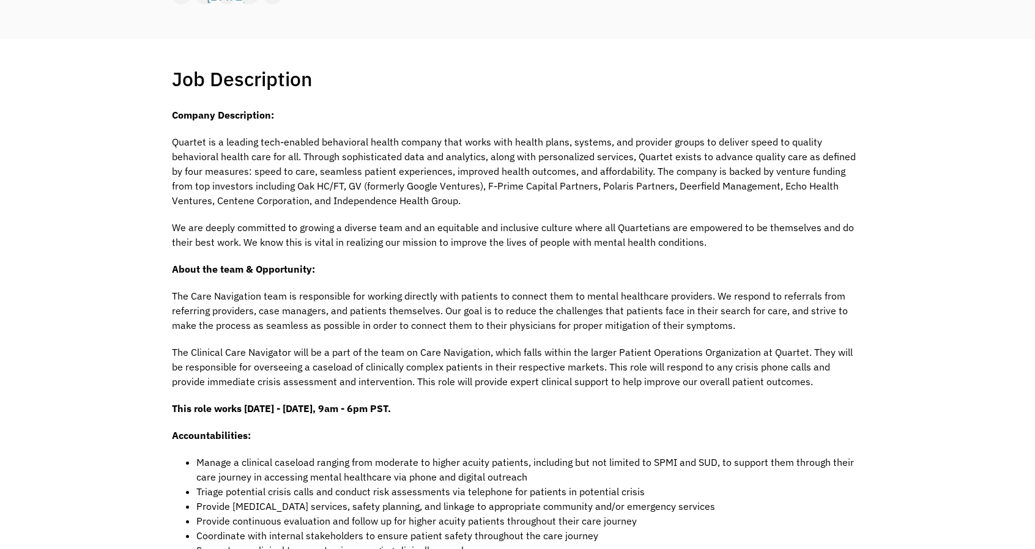
scroll to position [206, 0]
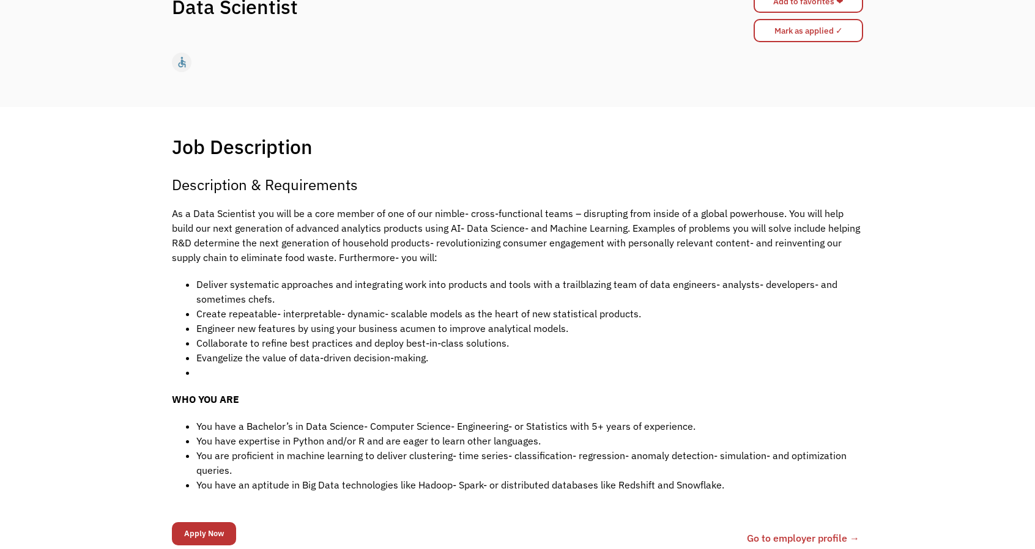
scroll to position [146, 0]
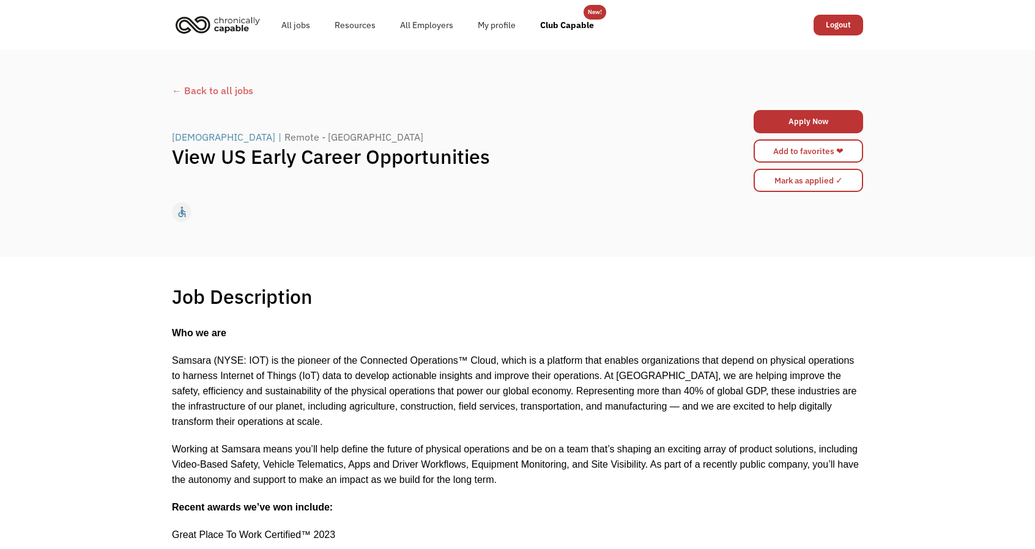
click at [199, 143] on div "[DEMOGRAPHIC_DATA]" at bounding box center [223, 137] width 103 height 15
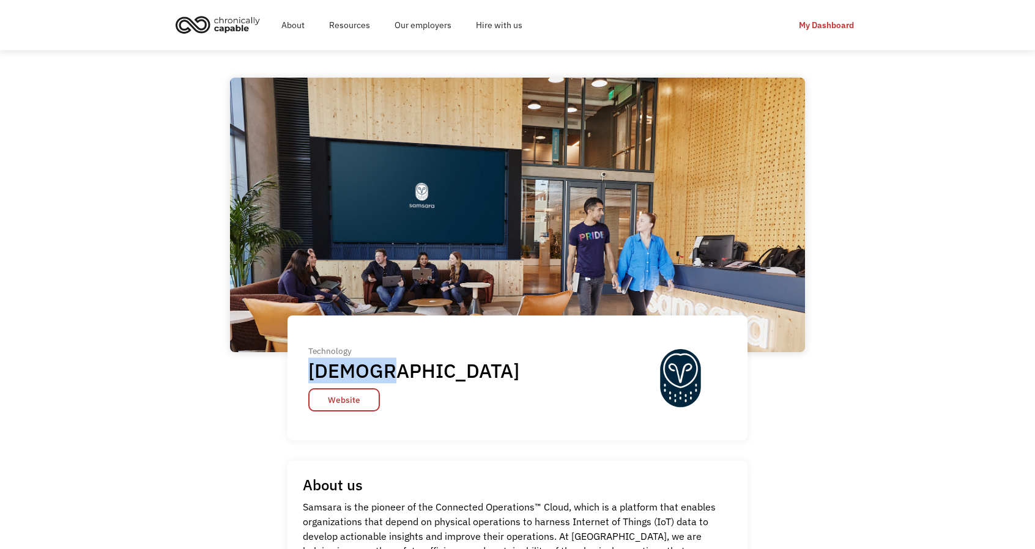
drag, startPoint x: 391, startPoint y: 371, endPoint x: 311, endPoint y: 365, distance: 81.0
click at [311, 365] on div "Technology Samsara Website" at bounding box center [418, 378] width 221 height 68
drag, startPoint x: 331, startPoint y: 374, endPoint x: 325, endPoint y: 403, distance: 29.9
click at [325, 403] on link "Website" at bounding box center [344, 399] width 72 height 23
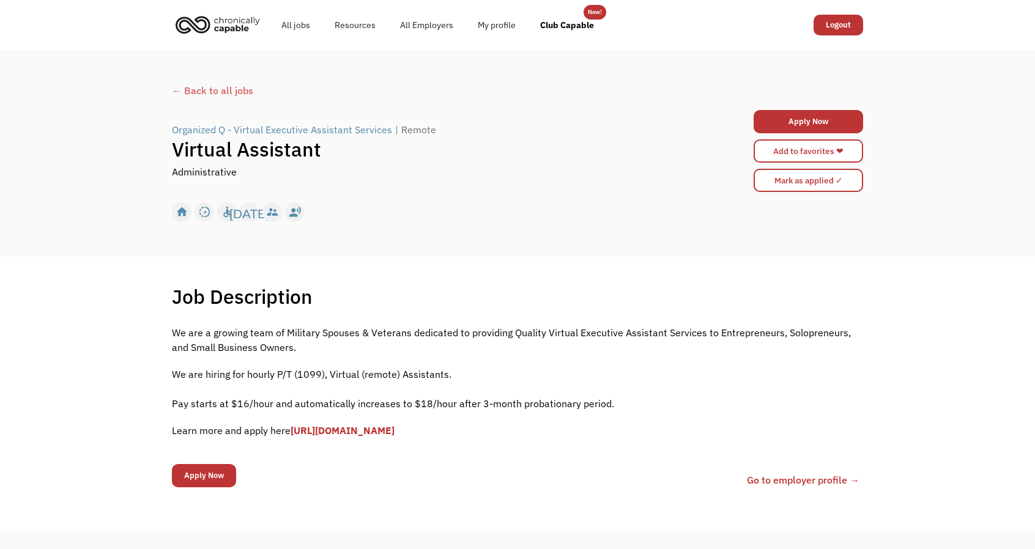
click at [196, 130] on div "Organized Q - Virtual Executive Assistant Services" at bounding box center [282, 129] width 220 height 15
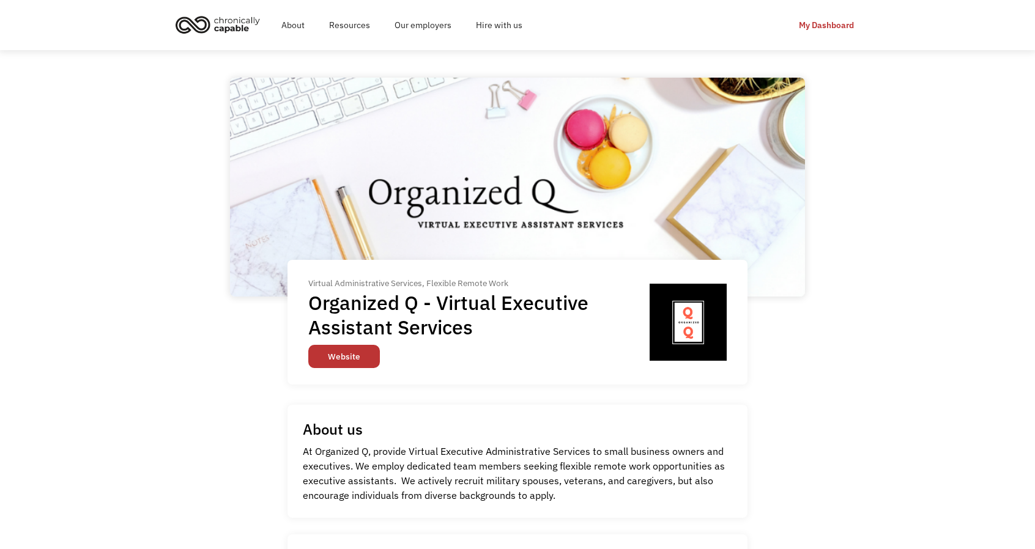
click at [344, 358] on link "Website" at bounding box center [344, 356] width 72 height 23
click at [348, 361] on link "Website" at bounding box center [344, 356] width 72 height 23
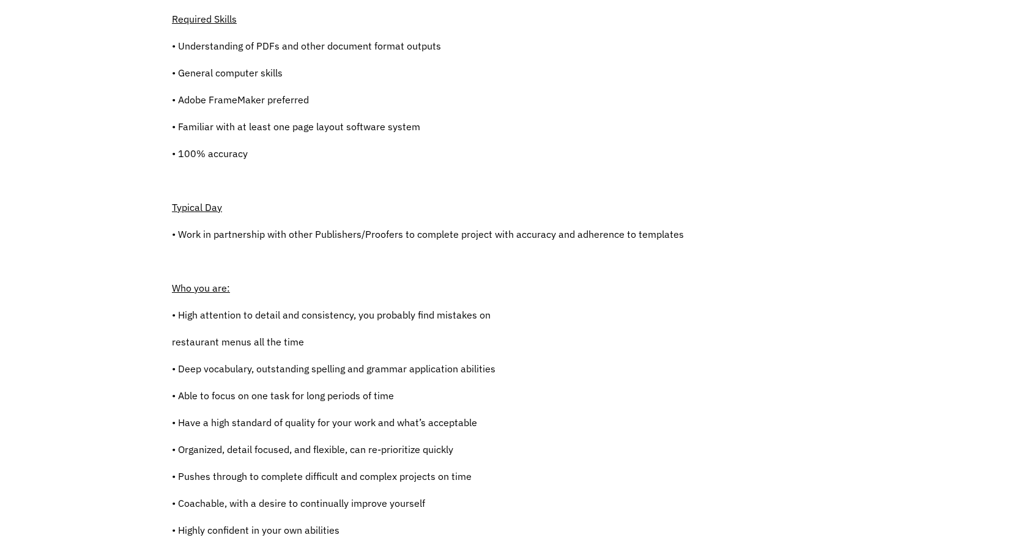
scroll to position [344, 0]
